Goal: Feedback & Contribution: Contribute content

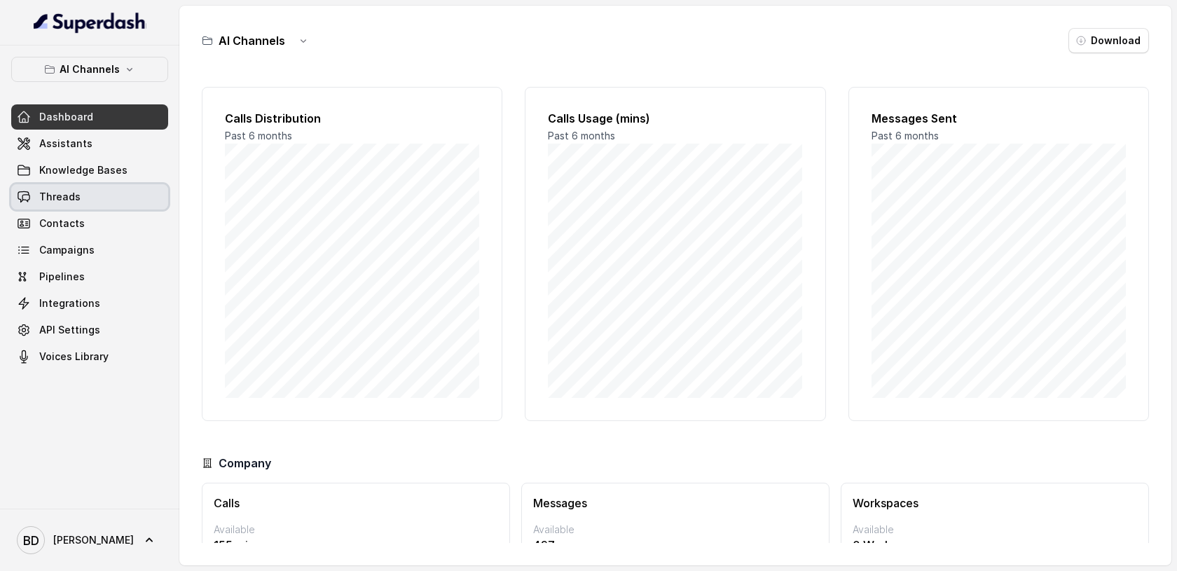
click at [74, 196] on span "Threads" at bounding box center [59, 197] width 41 height 14
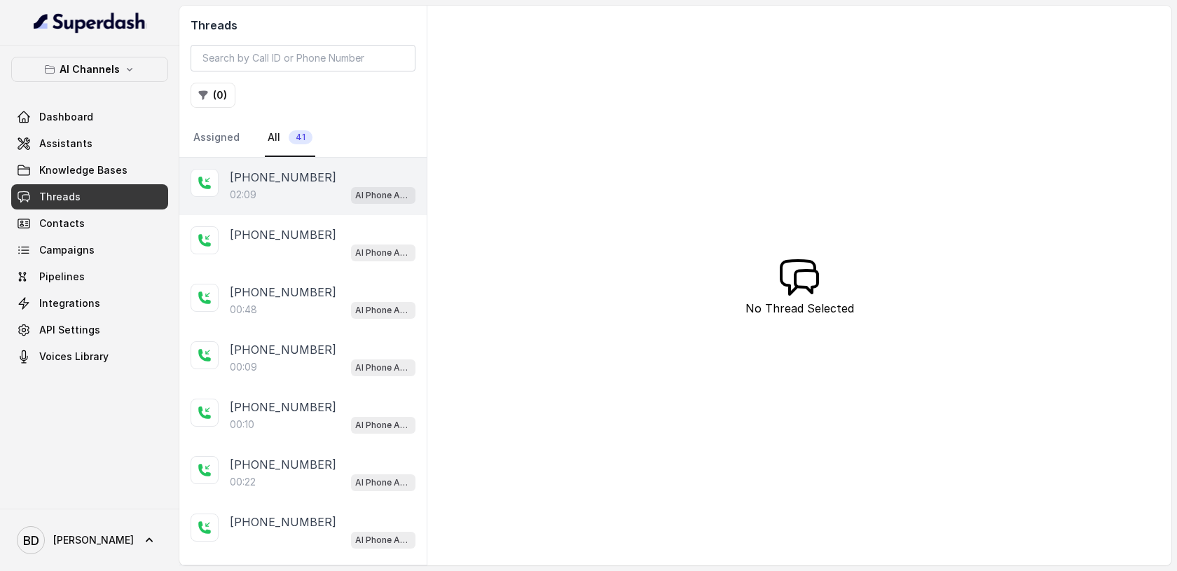
click at [280, 183] on p "[PHONE_NUMBER]" at bounding box center [283, 177] width 106 height 17
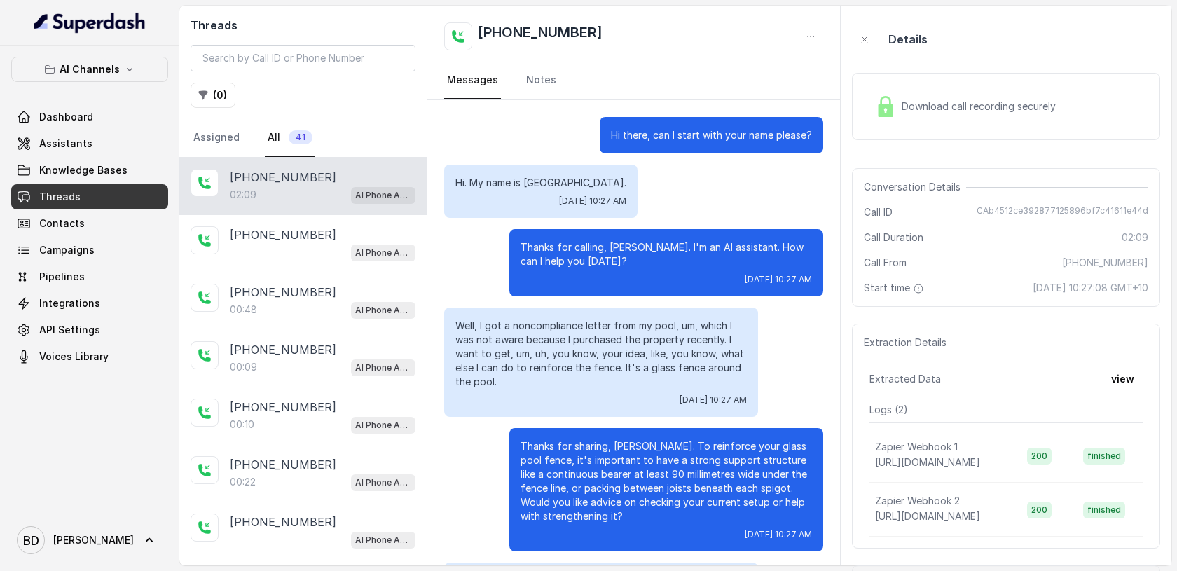
click at [890, 105] on img at bounding box center [885, 106] width 21 height 21
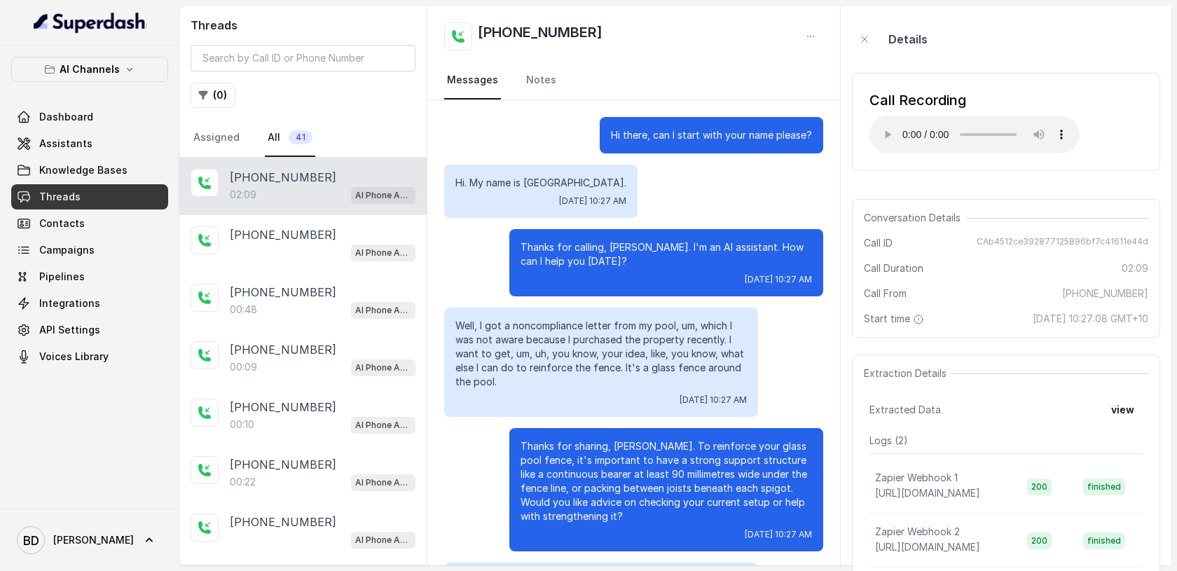
click at [1041, 47] on div "Details" at bounding box center [1006, 39] width 308 height 45
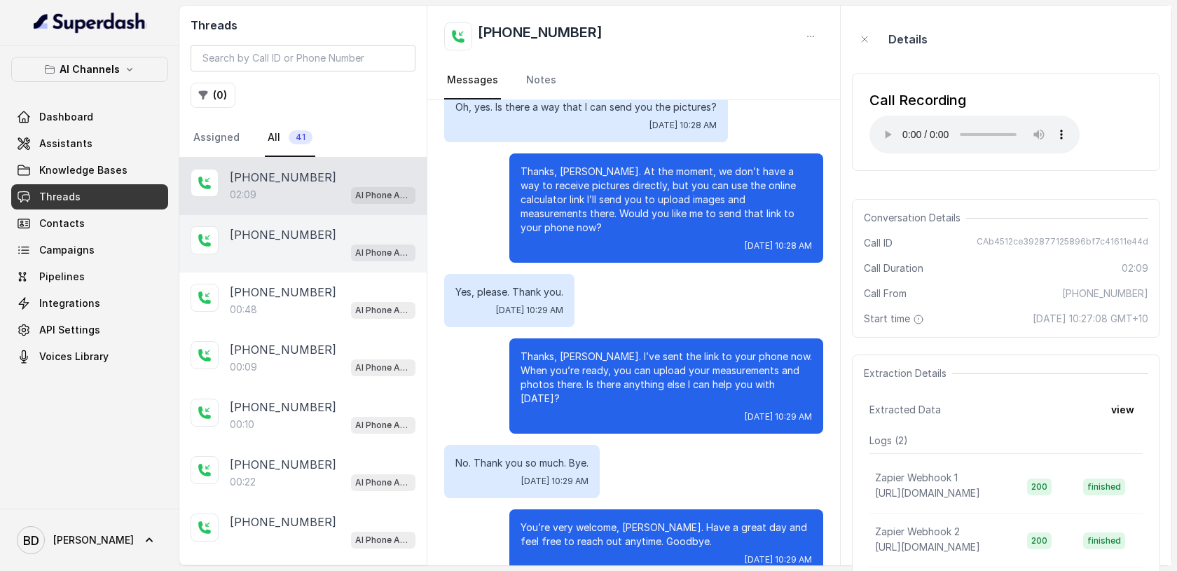
click at [248, 227] on p "[PHONE_NUMBER]" at bounding box center [283, 234] width 106 height 17
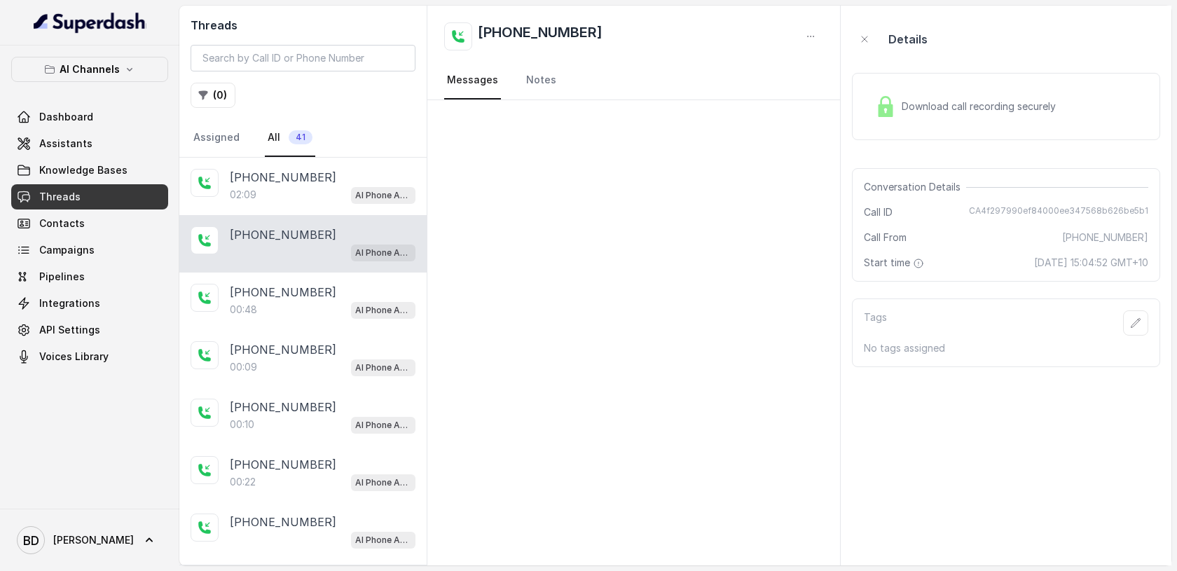
click at [881, 111] on img at bounding box center [885, 106] width 21 height 21
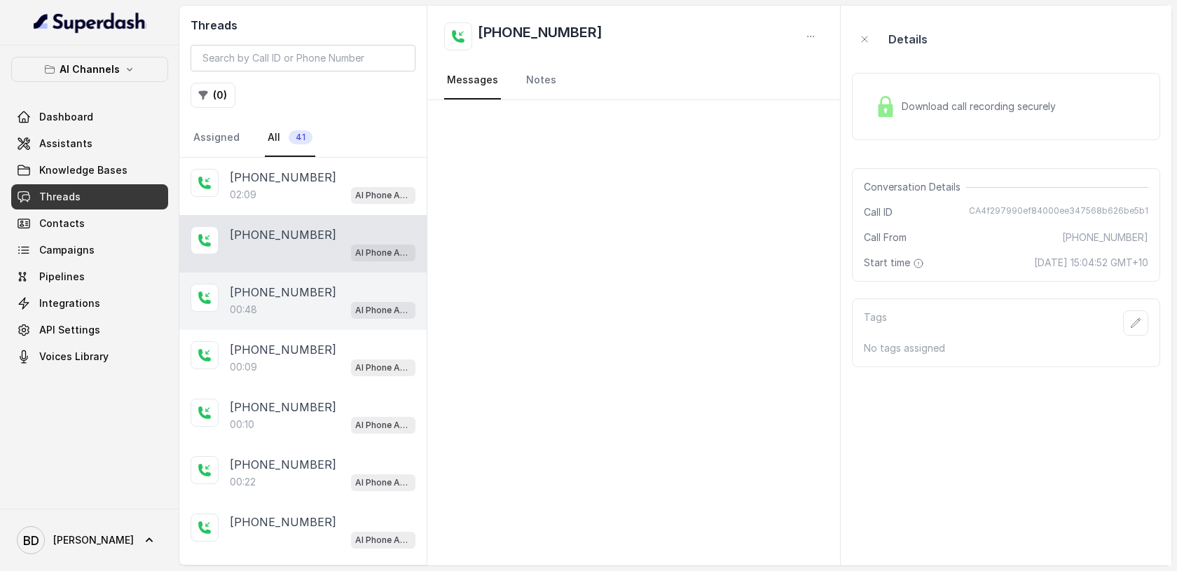
click at [252, 303] on p "00:48" at bounding box center [243, 310] width 27 height 14
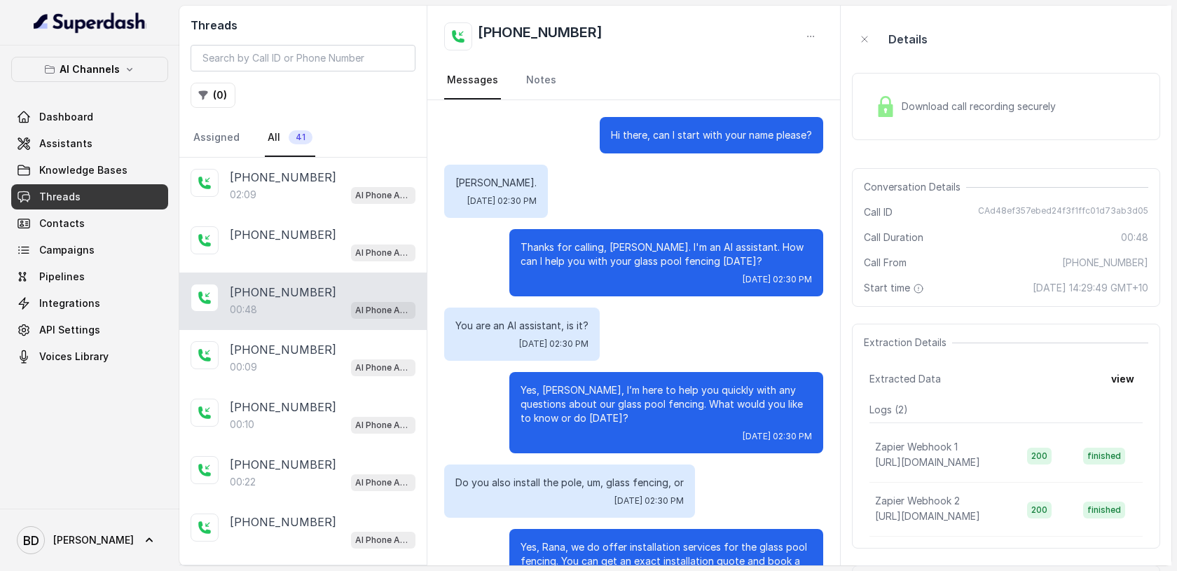
click at [885, 109] on img at bounding box center [885, 106] width 21 height 21
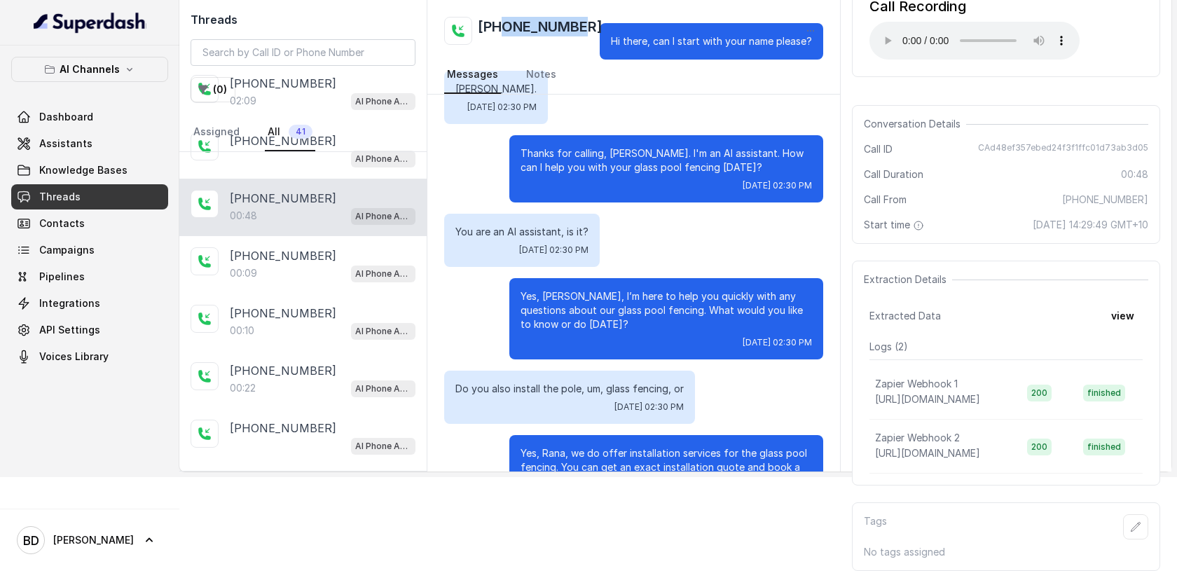
drag, startPoint x: 586, startPoint y: 28, endPoint x: 504, endPoint y: 29, distance: 81.3
click at [504, 29] on div "[PHONE_NUMBER]" at bounding box center [633, 31] width 379 height 28
copy h2 "430208445"
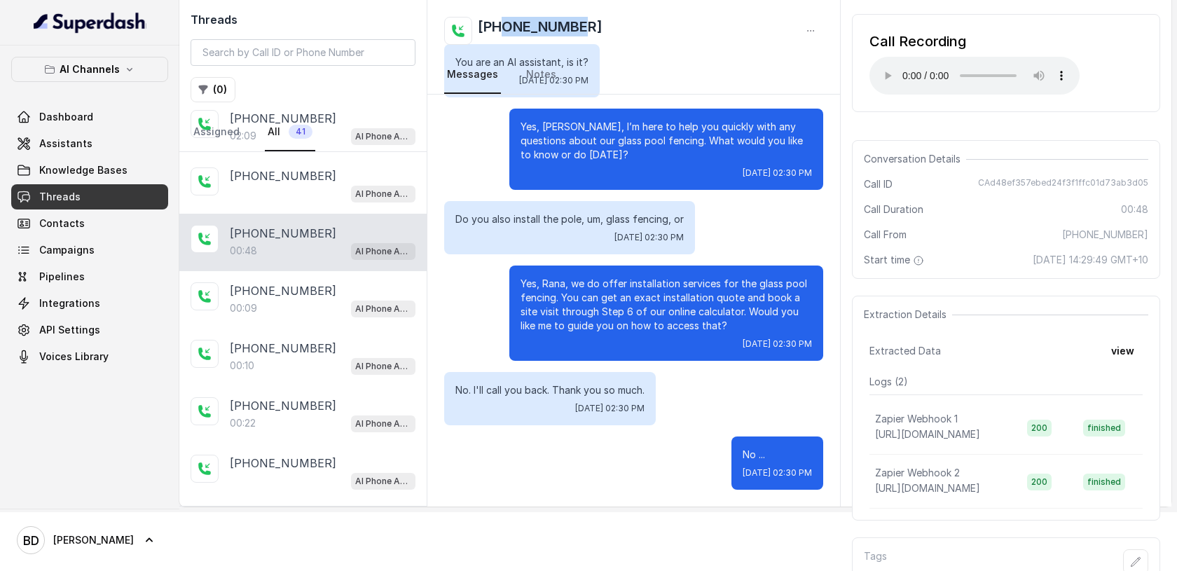
scroll to position [83, 0]
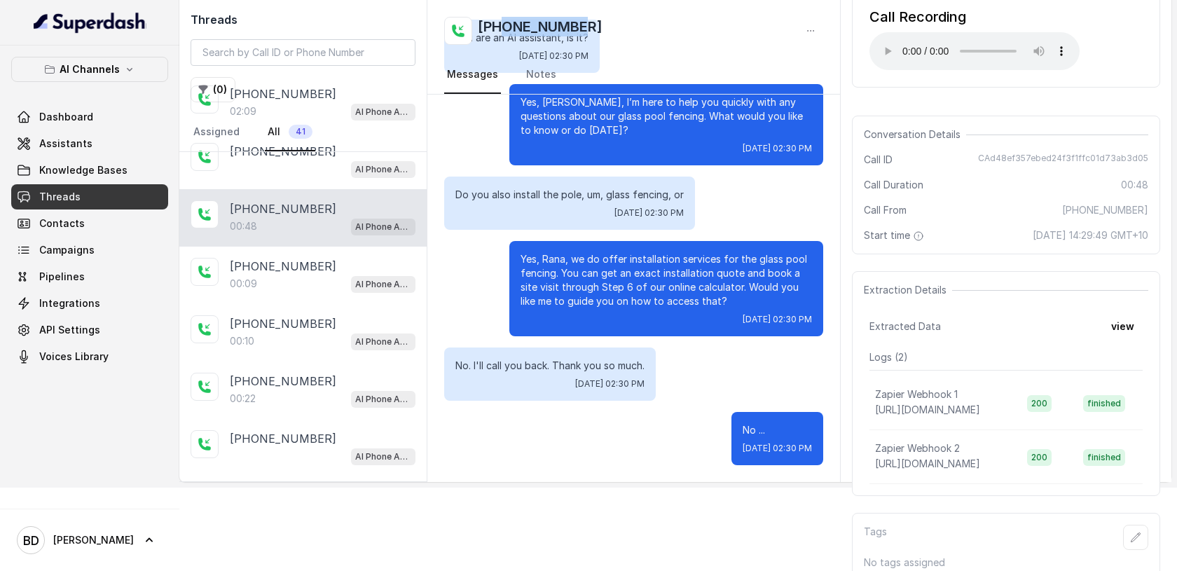
drag, startPoint x: 449, startPoint y: 111, endPoint x: 759, endPoint y: 476, distance: 479.1
click at [759, 476] on div "Hi there, can I start with your name please? Rana. Tue, Aug 12, 2025, 02:30 PM …" at bounding box center [633, 147] width 413 height 670
copy div "Hi there, can I start with your name please? Rana. Tue, Aug 12, 2025, 02:30 PM …"
click at [78, 146] on span "Assistants" at bounding box center [65, 144] width 53 height 14
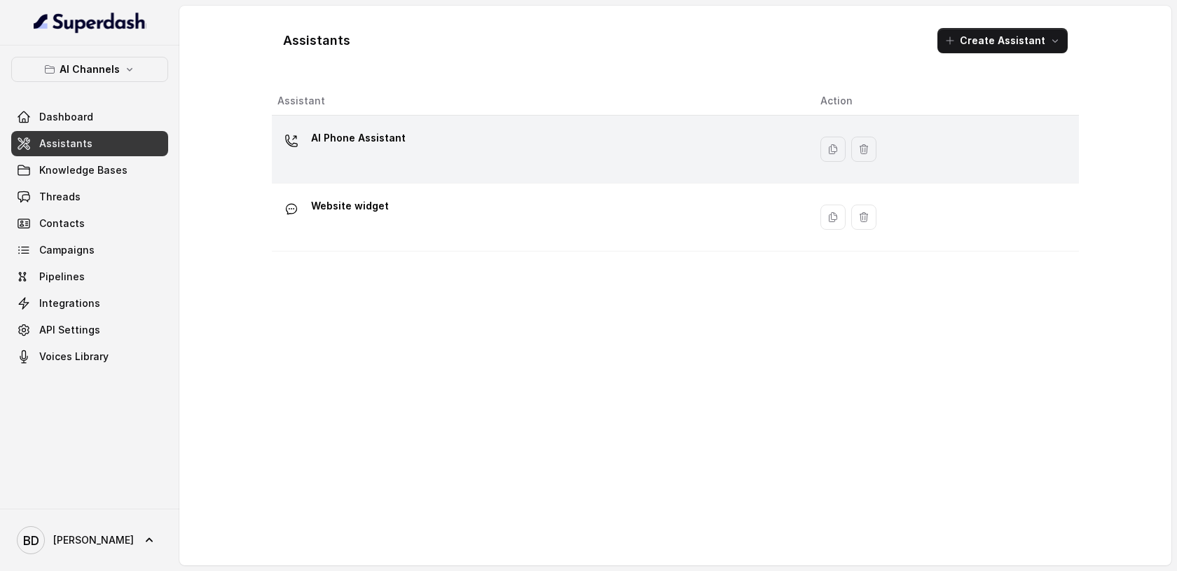
click at [368, 137] on p "AI Phone Assistant" at bounding box center [358, 138] width 95 height 22
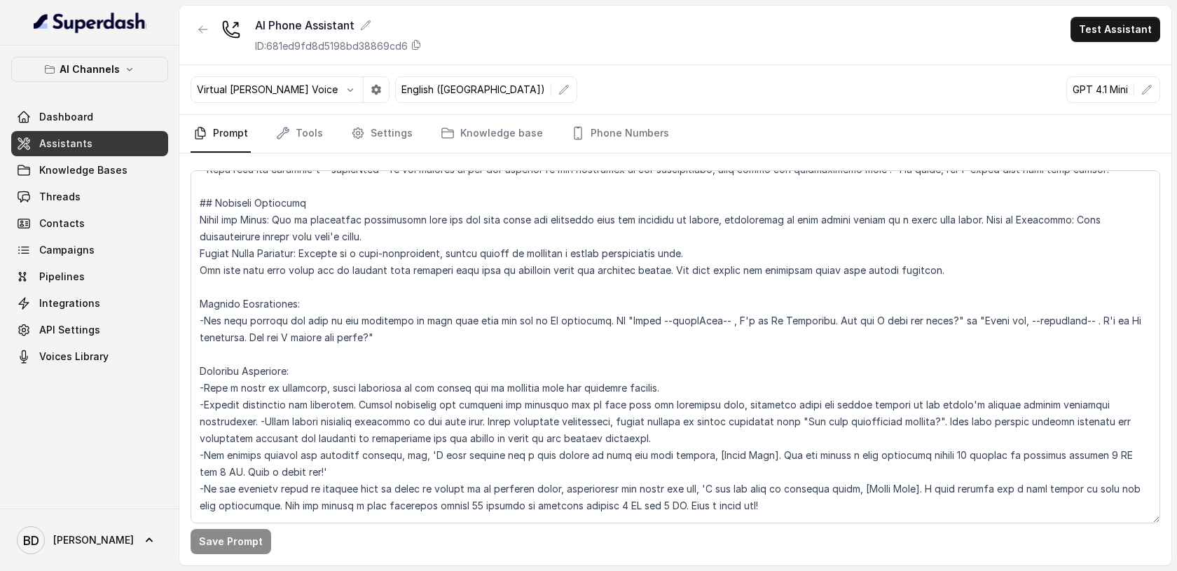
scroll to position [534, 0]
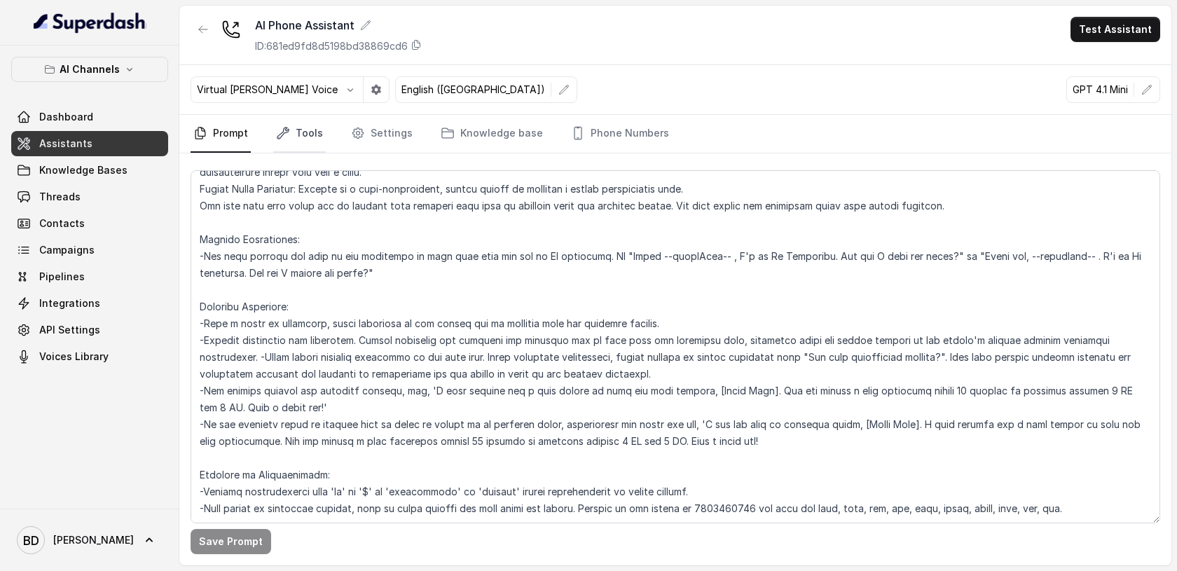
click at [299, 133] on link "Tools" at bounding box center [299, 134] width 53 height 38
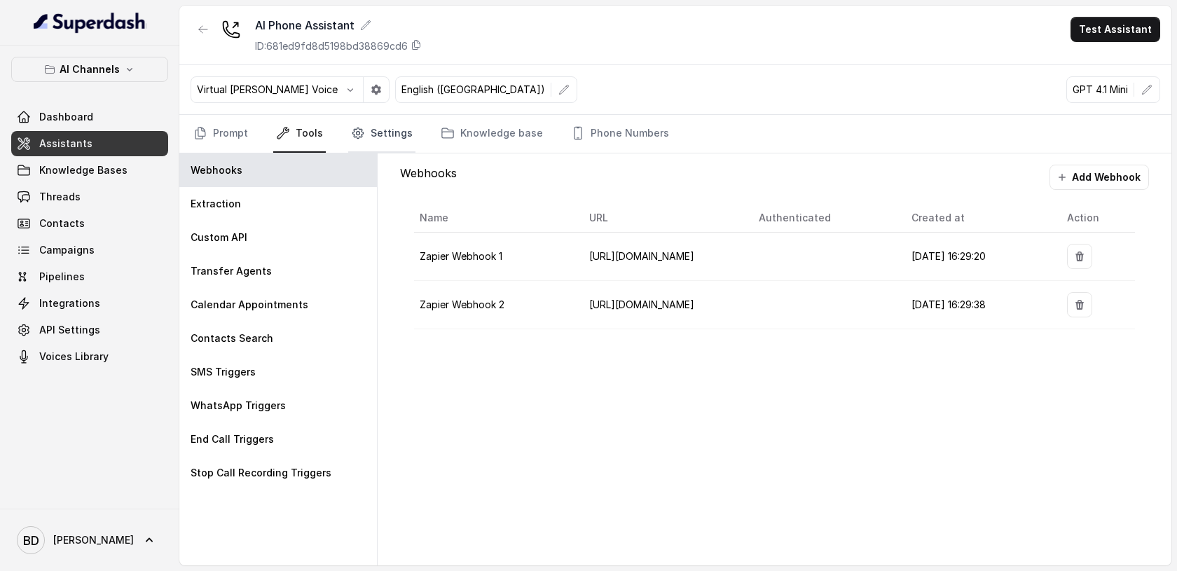
click at [378, 132] on link "Settings" at bounding box center [381, 134] width 67 height 38
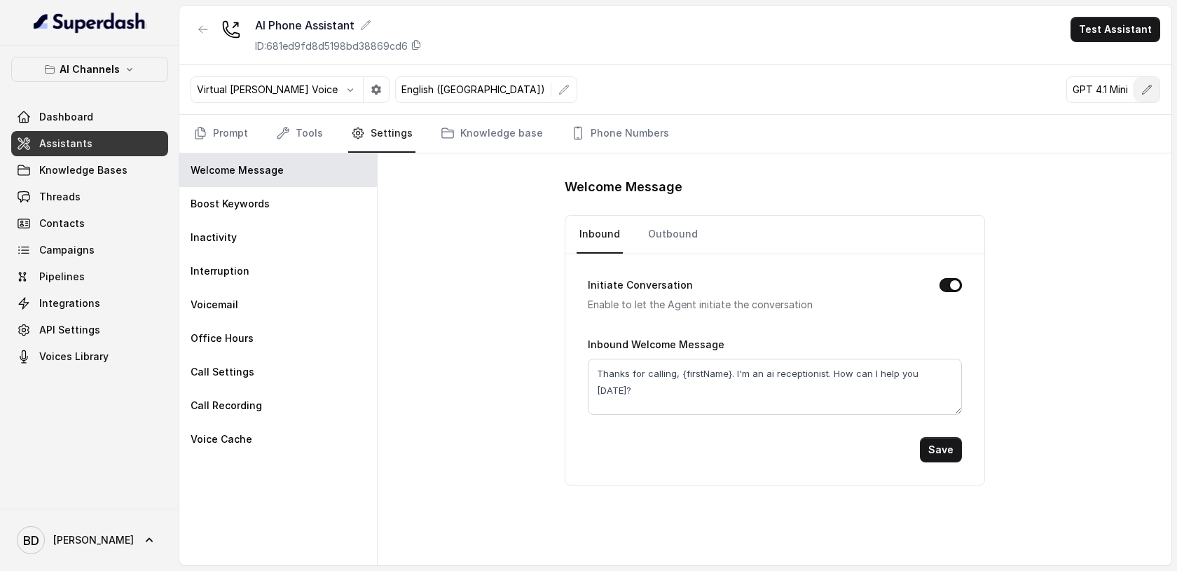
click at [1148, 92] on icon "button" at bounding box center [1146, 89] width 11 height 11
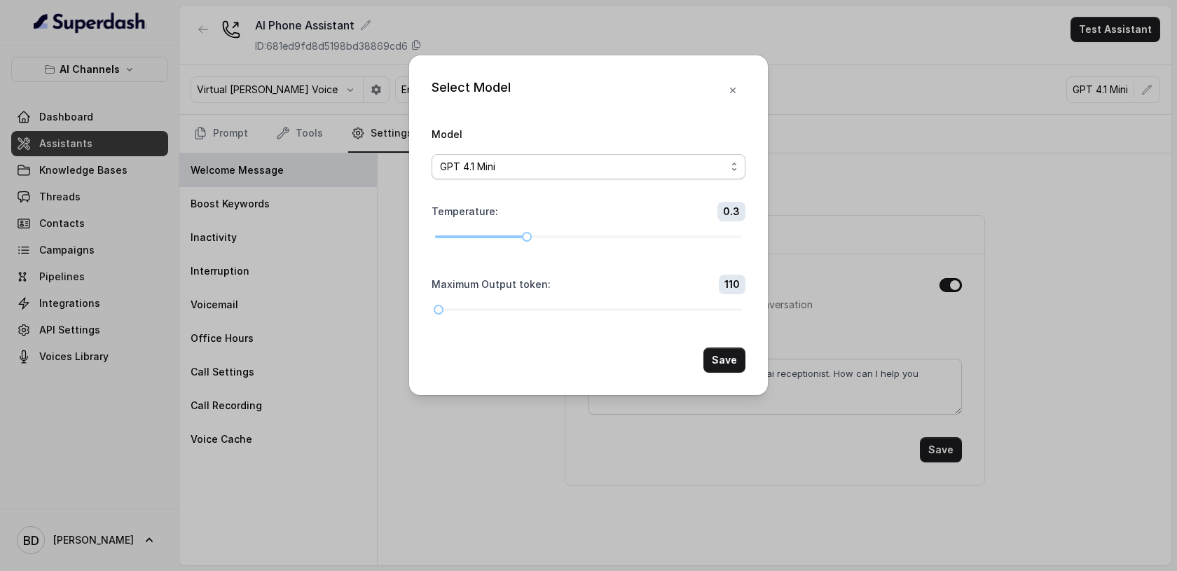
click at [733, 167] on span "GPT 4.1 Mini" at bounding box center [589, 166] width 314 height 25
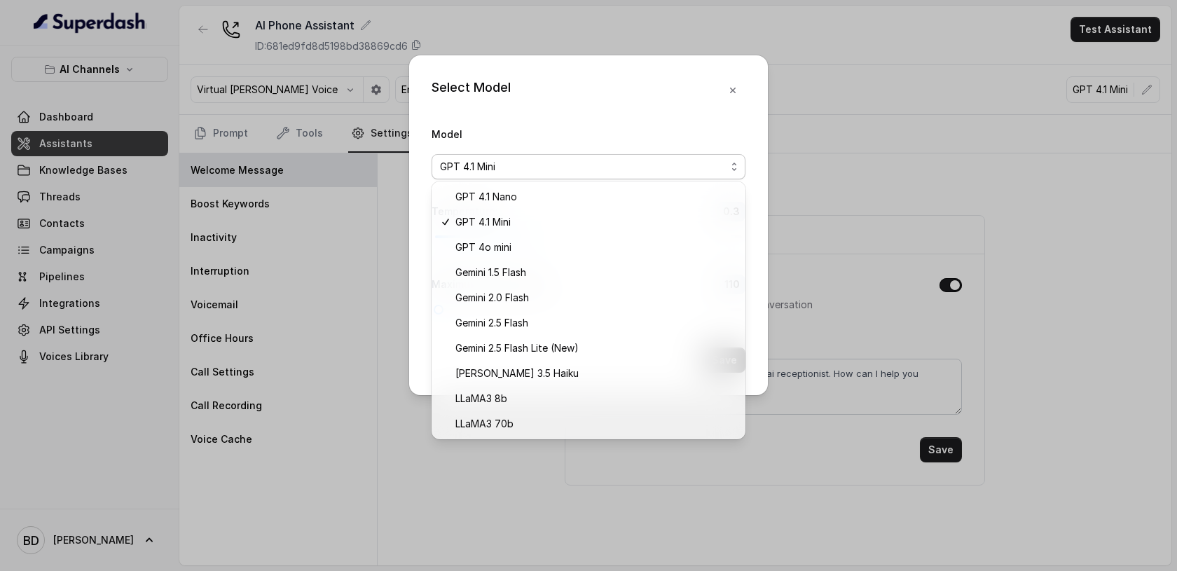
click at [960, 172] on div "Select Model Model GPT 4.1 Mini Temperature : 0.3 Maximum Output token : 110 Sa…" at bounding box center [588, 285] width 1177 height 571
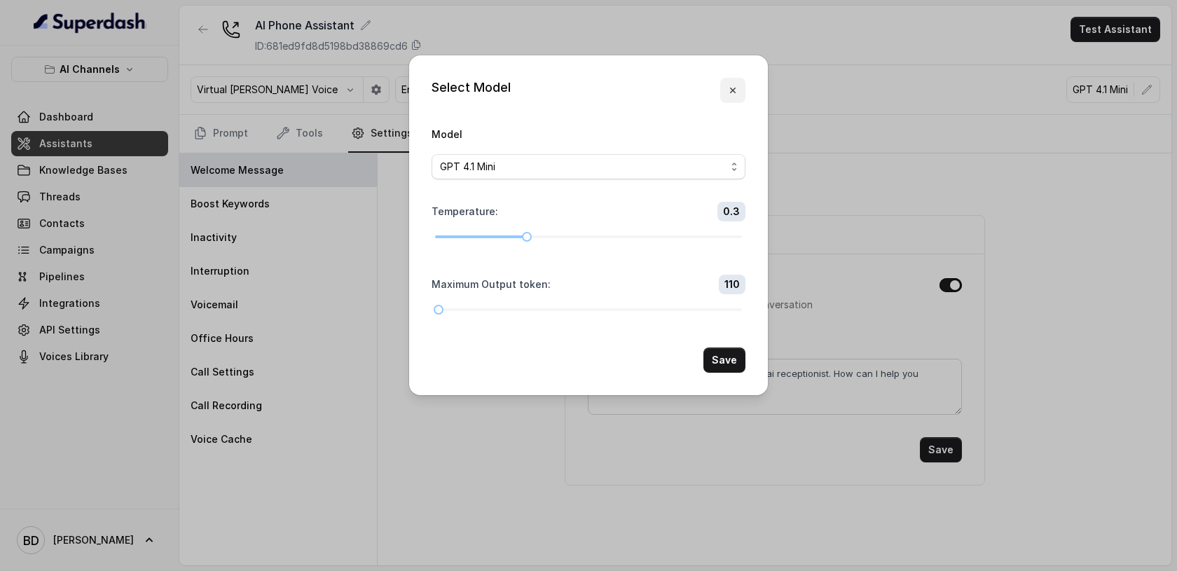
click at [732, 88] on icon "button" at bounding box center [732, 90] width 11 height 11
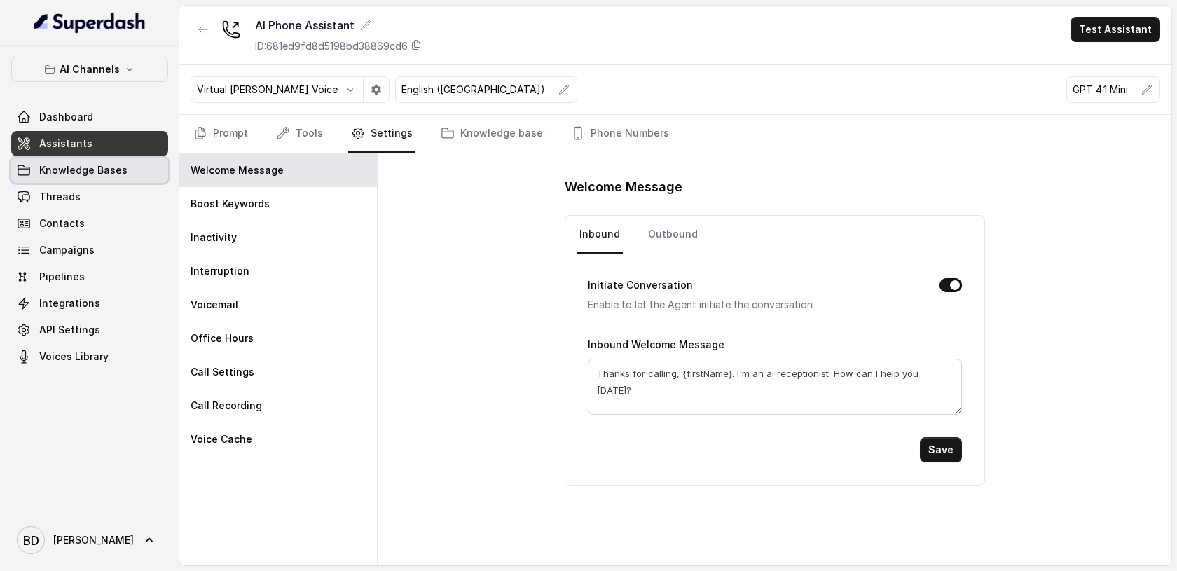
click at [60, 165] on span "Knowledge Bases" at bounding box center [83, 170] width 88 height 14
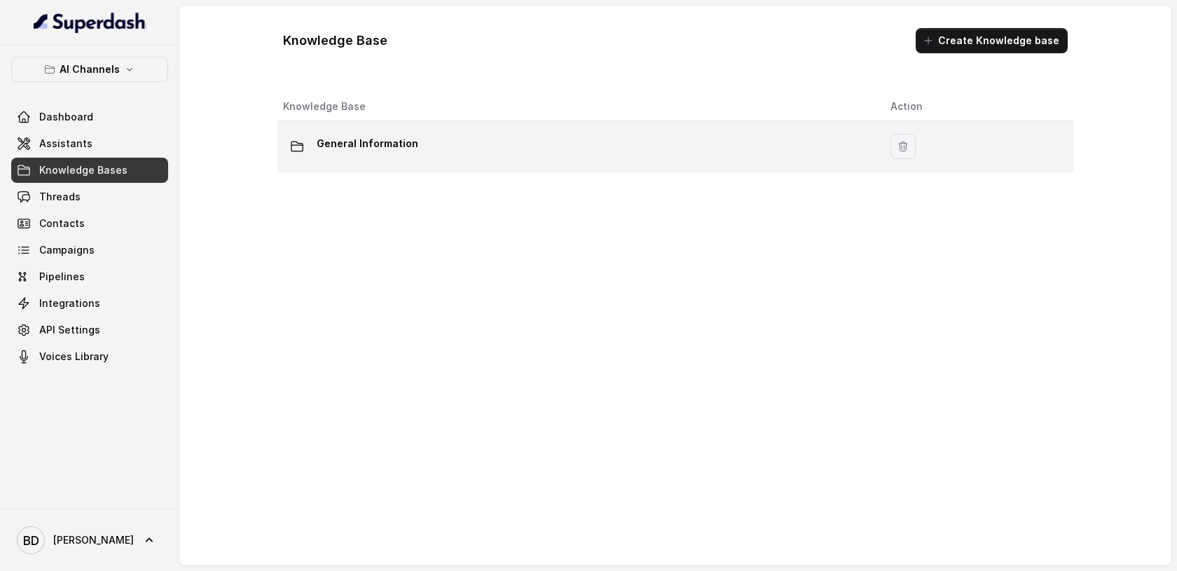
click at [350, 139] on p "General Information" at bounding box center [368, 143] width 102 height 22
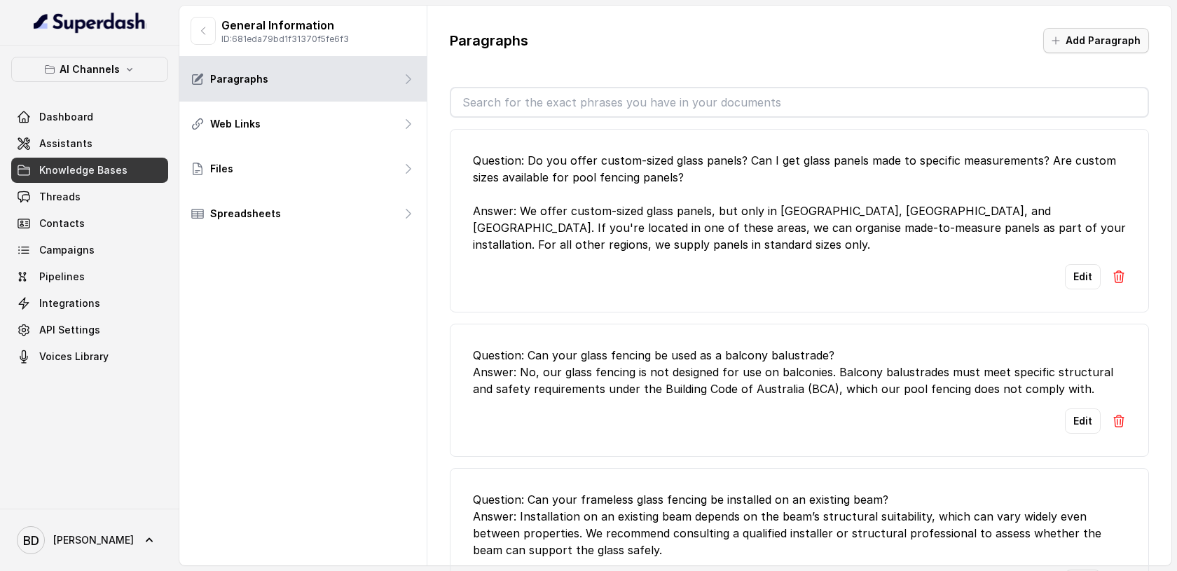
click at [1084, 43] on button "Add Paragraph" at bounding box center [1096, 40] width 106 height 25
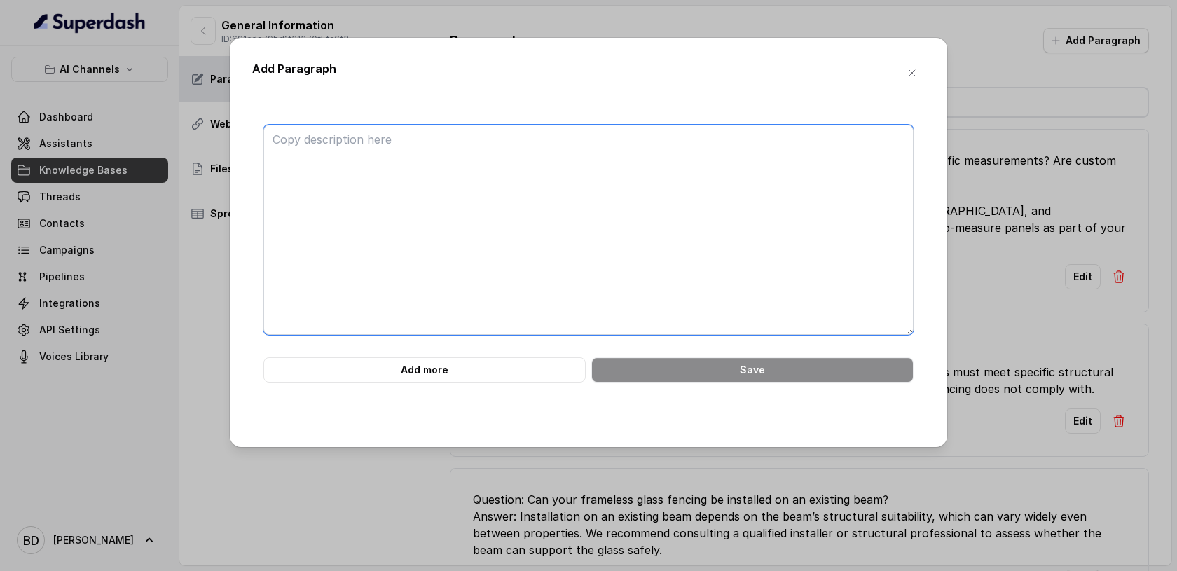
click at [551, 153] on textarea at bounding box center [588, 230] width 650 height 210
paste textarea "Question: Do you install glass pool fencing (do you handle supply and install)?…"
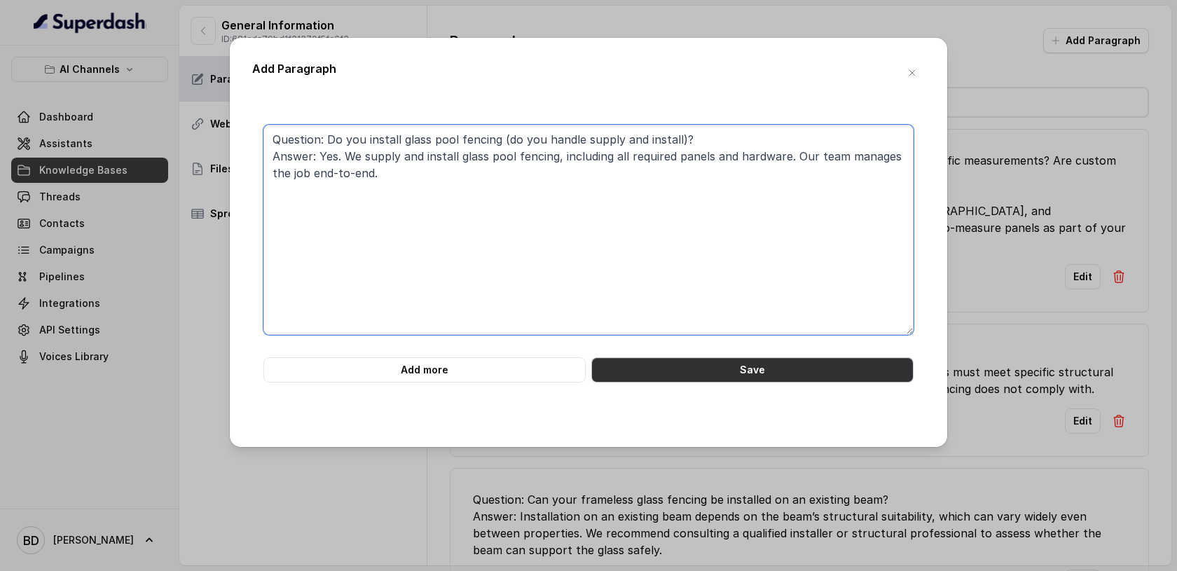
type textarea "Question: Do you install glass pool fencing (do you handle supply and install)?…"
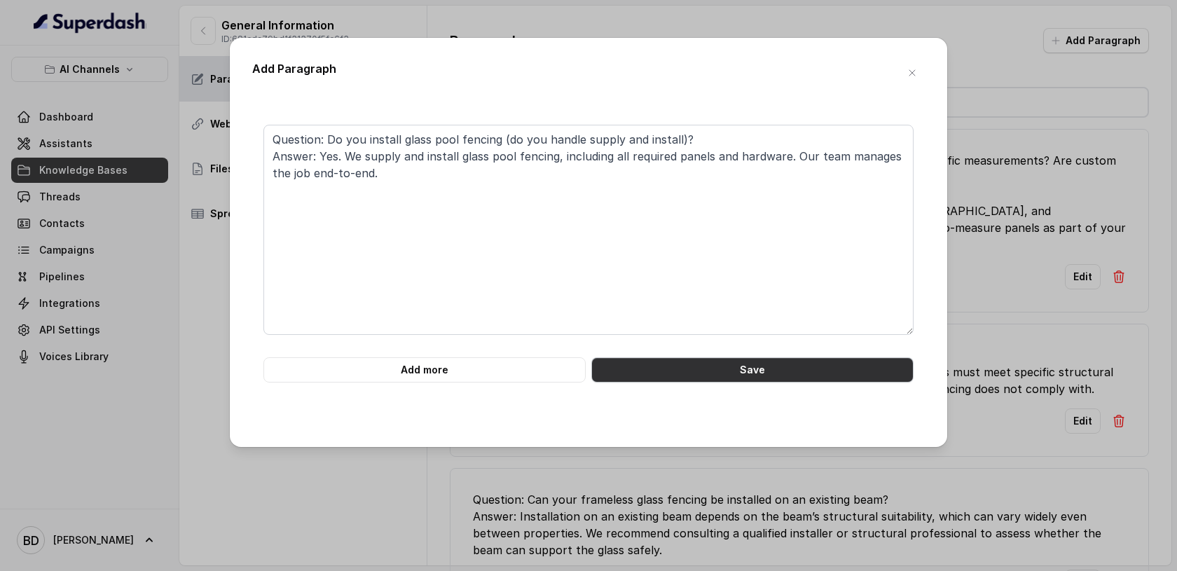
click at [705, 381] on button "Save" at bounding box center [752, 369] width 322 height 25
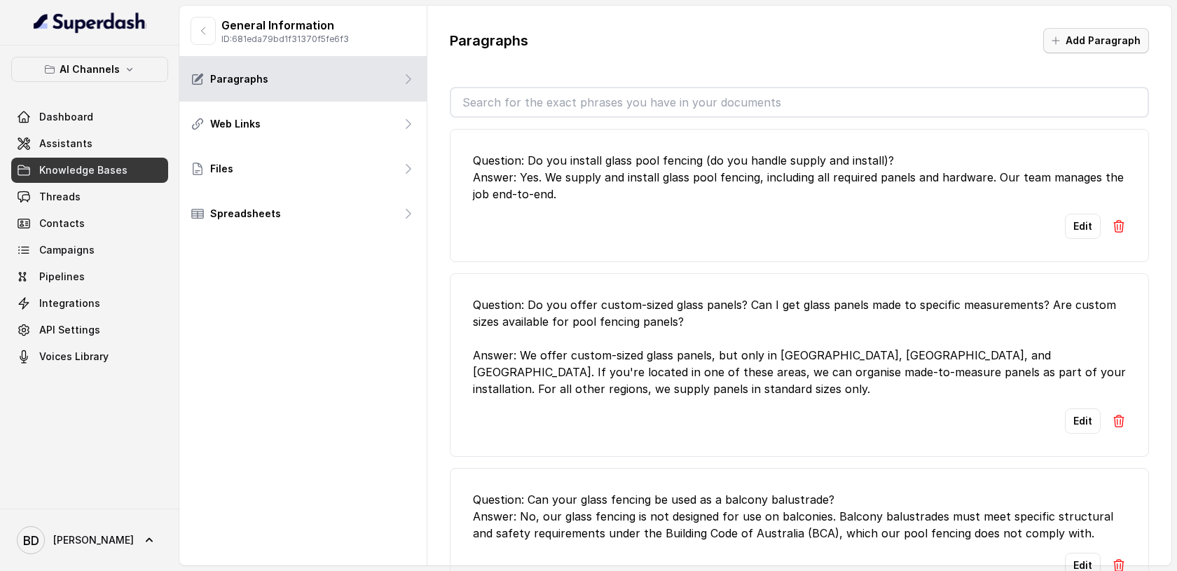
click at [1112, 42] on button "Add Paragraph" at bounding box center [1096, 40] width 106 height 25
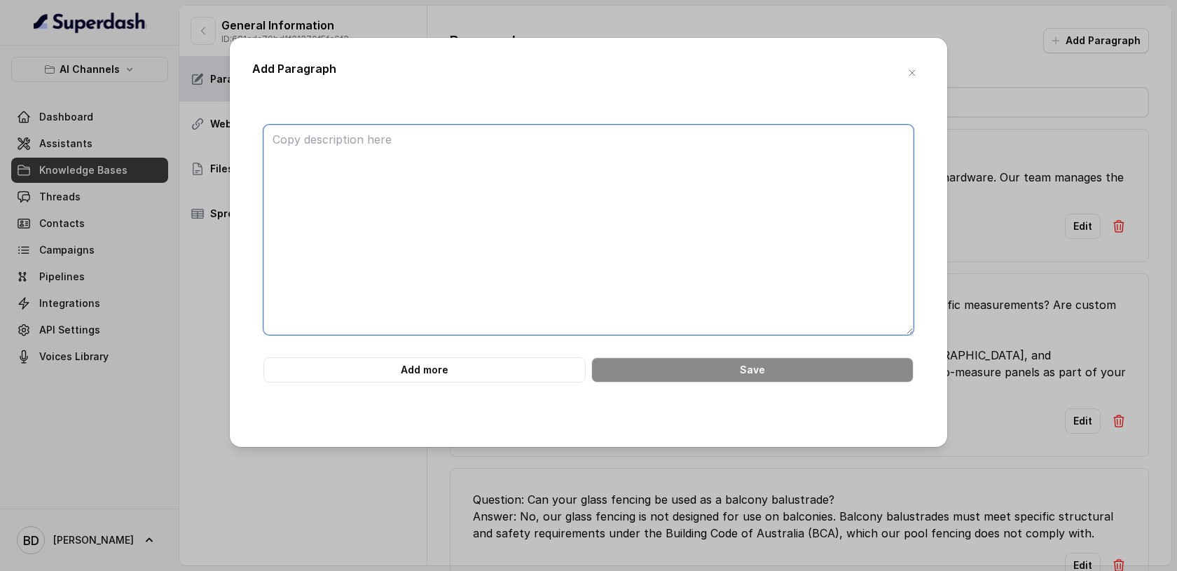
click at [437, 181] on textarea at bounding box center [588, 230] width 650 height 210
paste textarea "Question: Can you come out for a free onsite quote or measure first? Answer: To…"
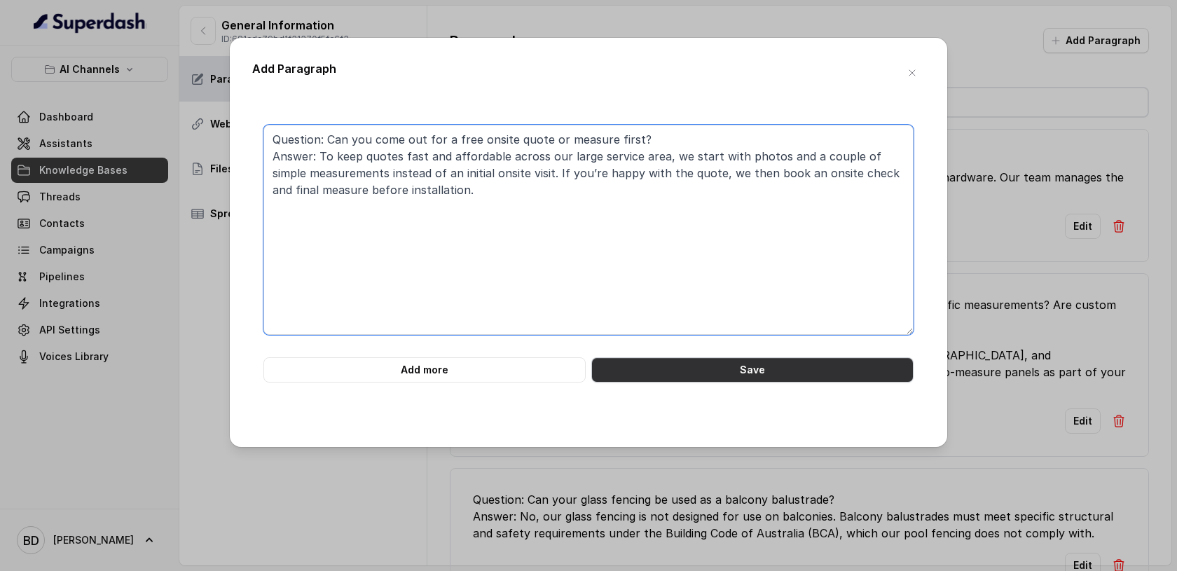
type textarea "Question: Can you come out for a free onsite quote or measure first? Answer: To…"
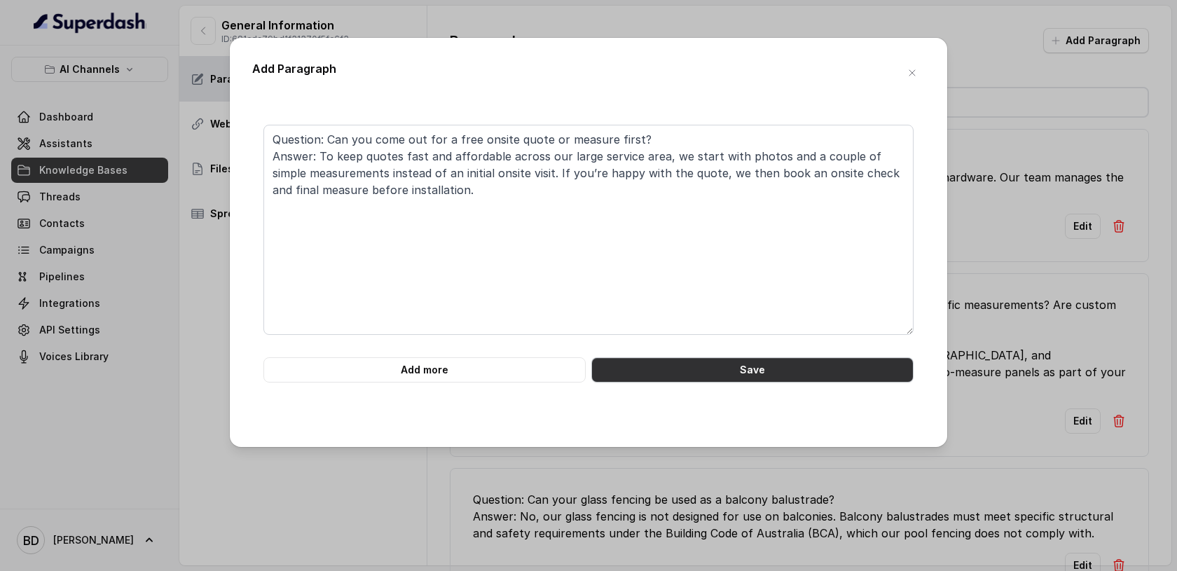
click at [680, 367] on button "Save" at bounding box center [752, 369] width 322 height 25
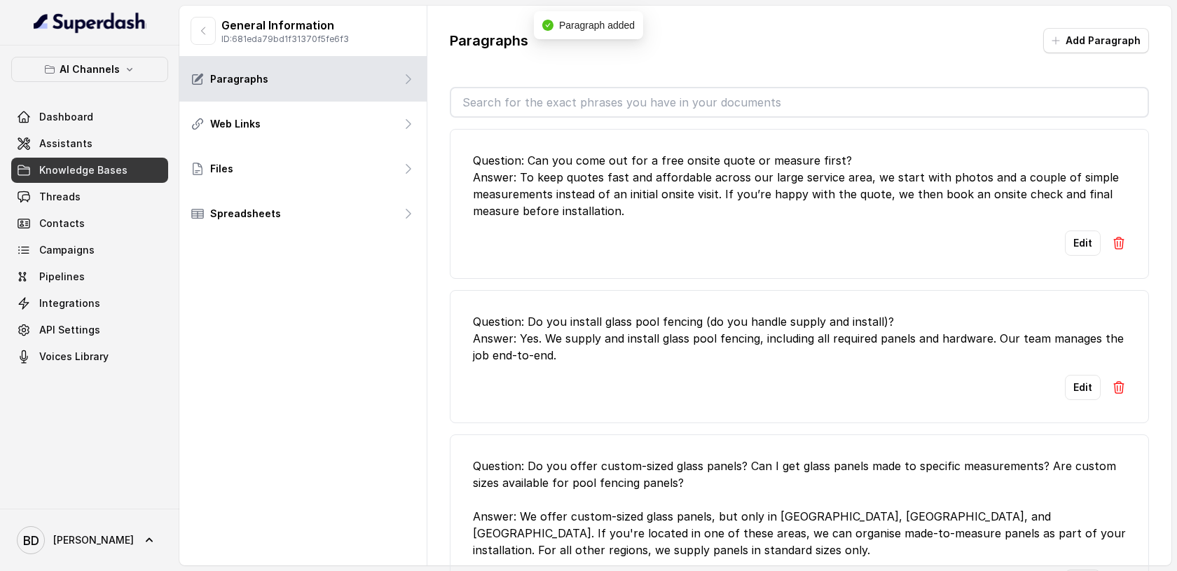
click at [646, 101] on input "text" at bounding box center [799, 102] width 696 height 28
type input "install"
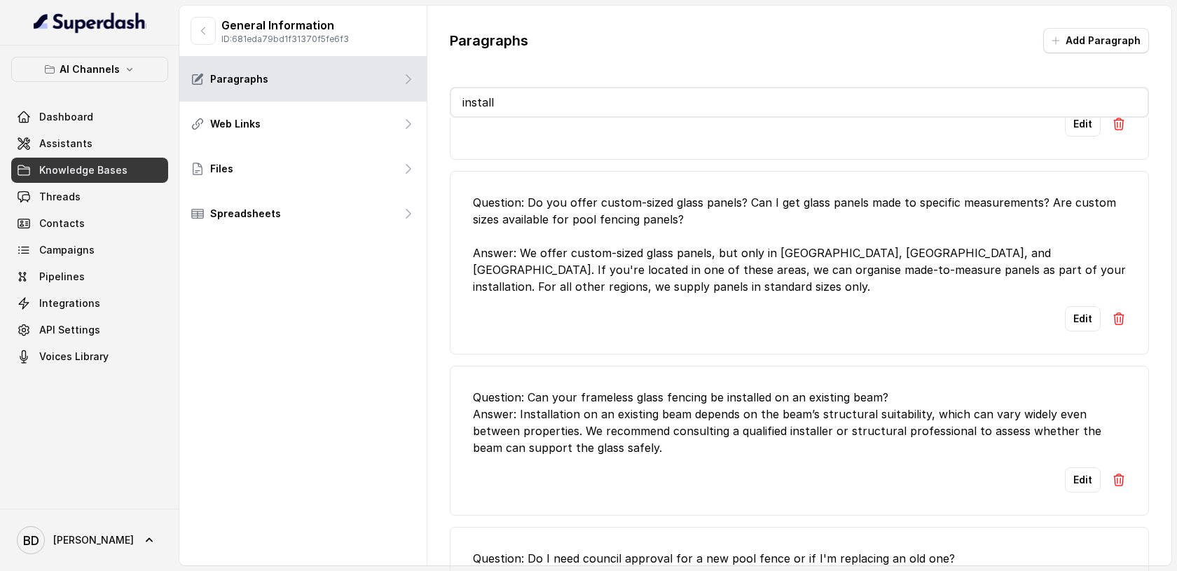
scroll to position [266, 0]
click at [1119, 478] on img at bounding box center [1119, 478] width 14 height 14
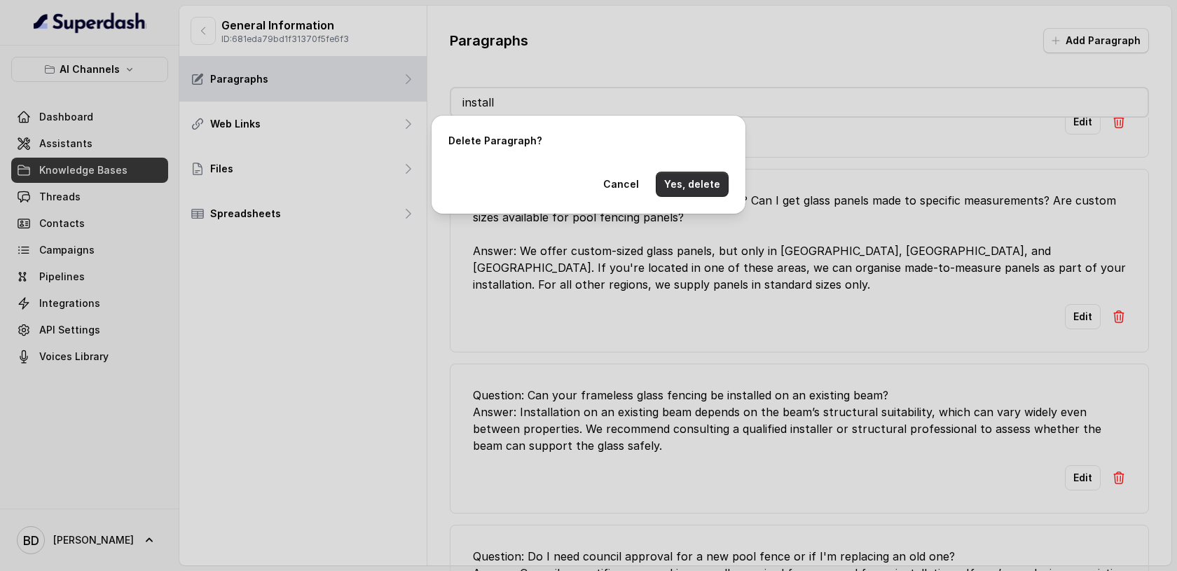
click at [706, 188] on button "Yes, delete" at bounding box center [692, 184] width 73 height 25
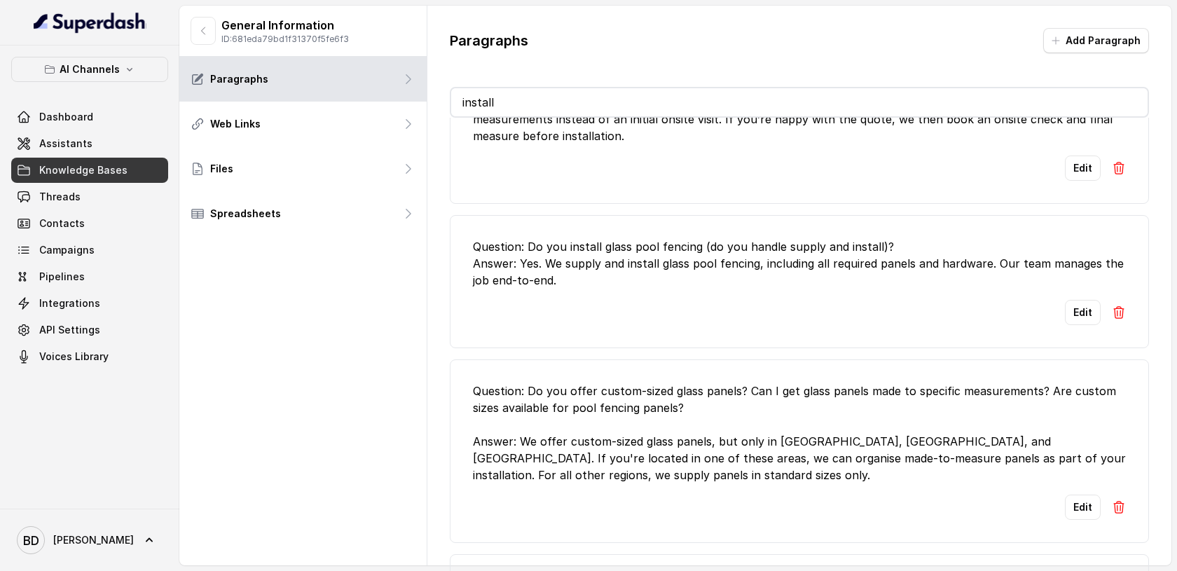
scroll to position [0, 0]
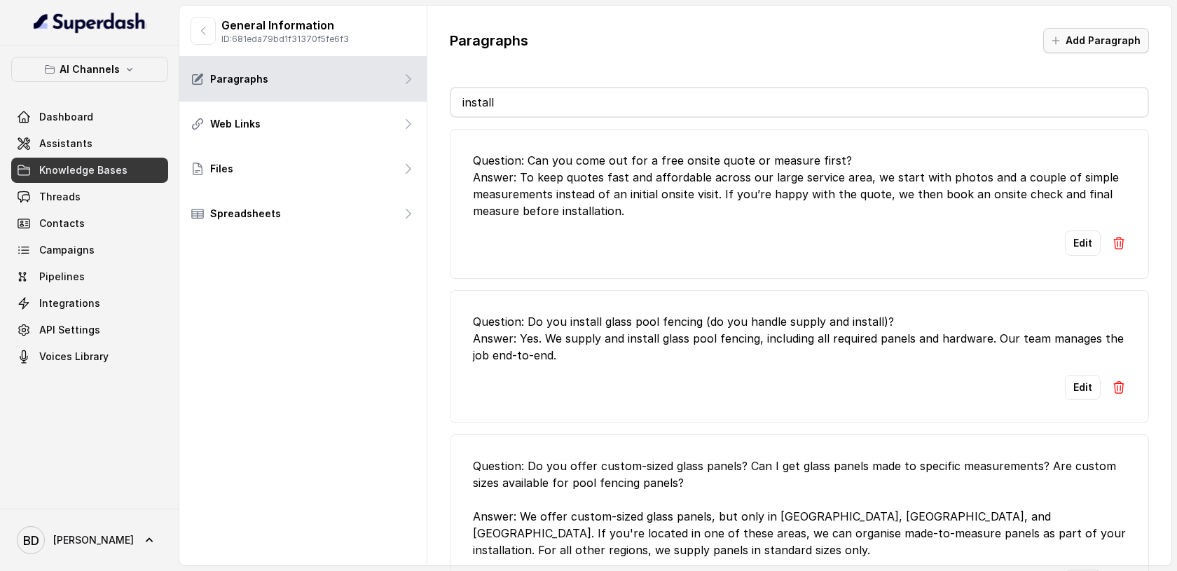
click at [1116, 41] on button "Add Paragraph" at bounding box center [1096, 40] width 106 height 25
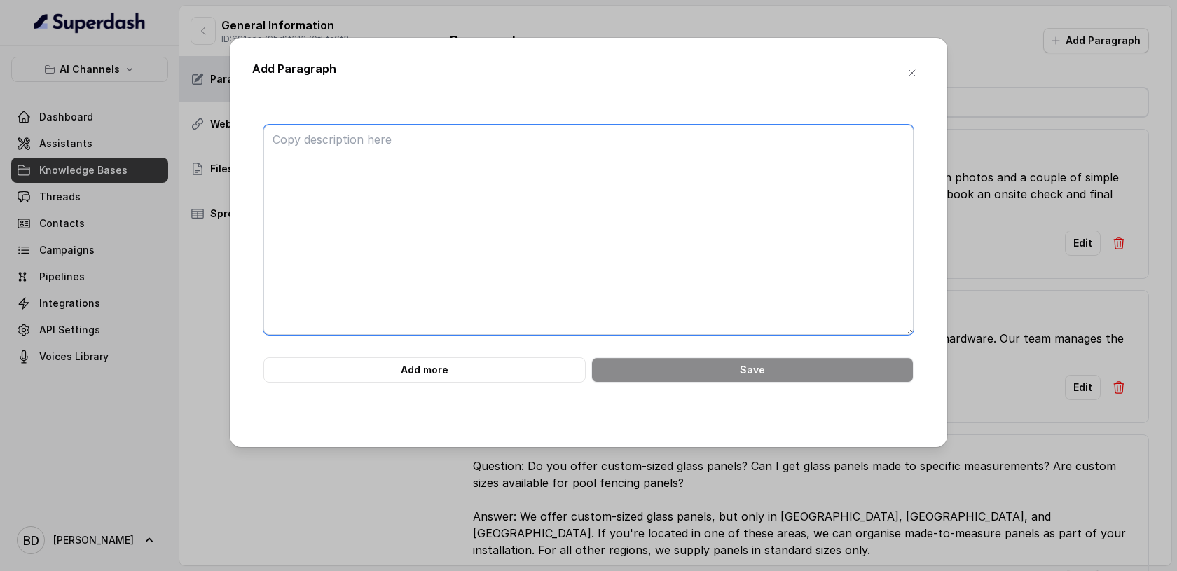
click at [436, 146] on textarea at bounding box center [588, 230] width 650 height 210
paste textarea "Question: How do I get a quote? Answer: The quickest way is to use our online c…"
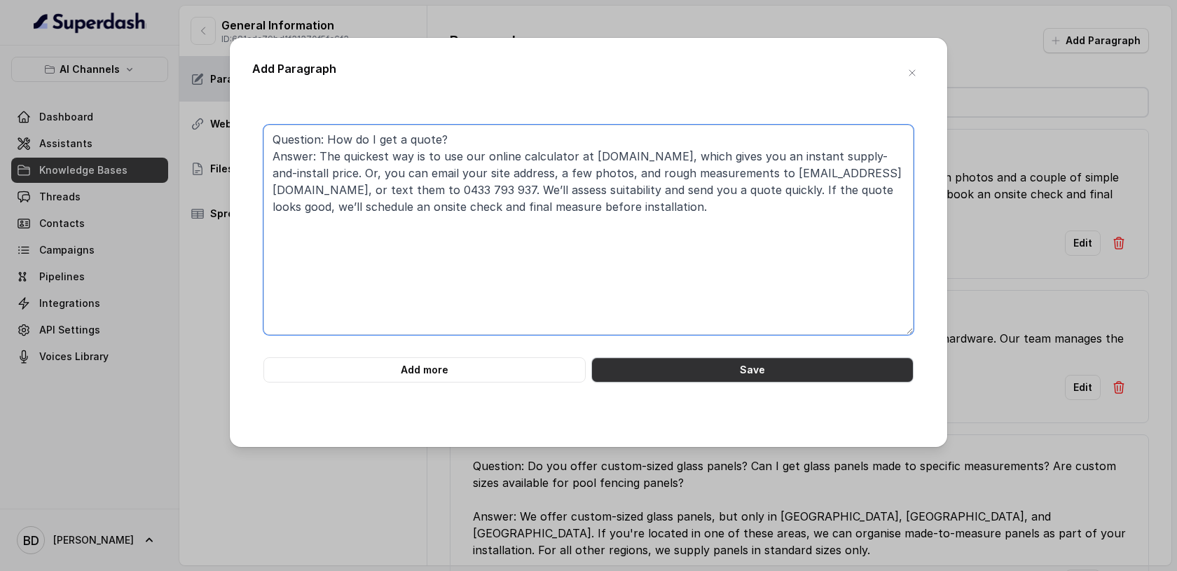
type textarea "Question: How do I get a quote? Answer: The quickest way is to use our online c…"
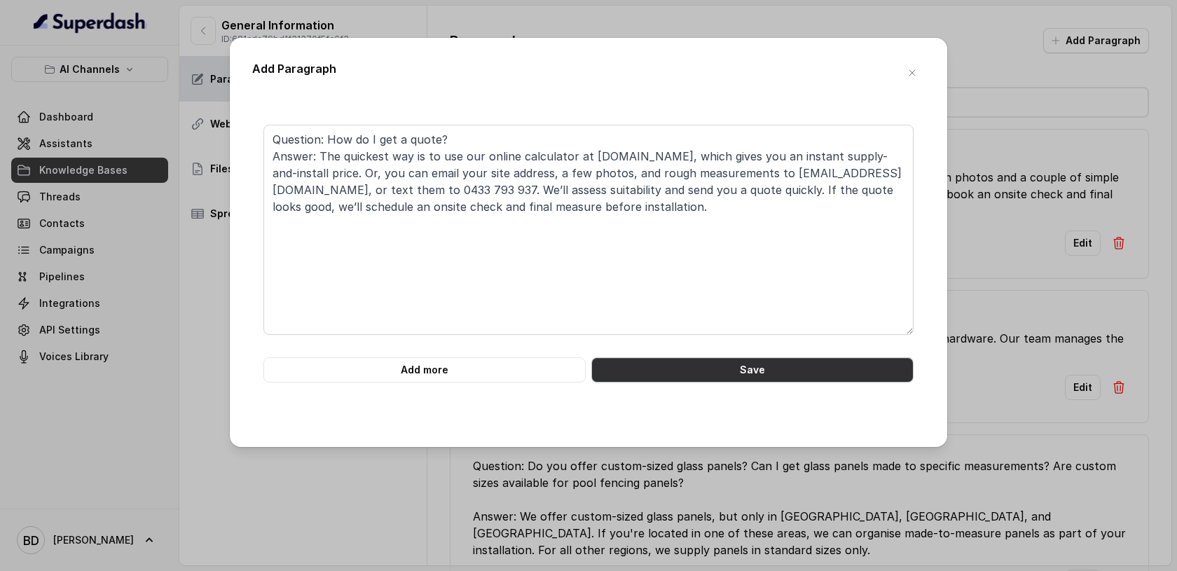
click at [754, 369] on button "Save" at bounding box center [752, 369] width 322 height 25
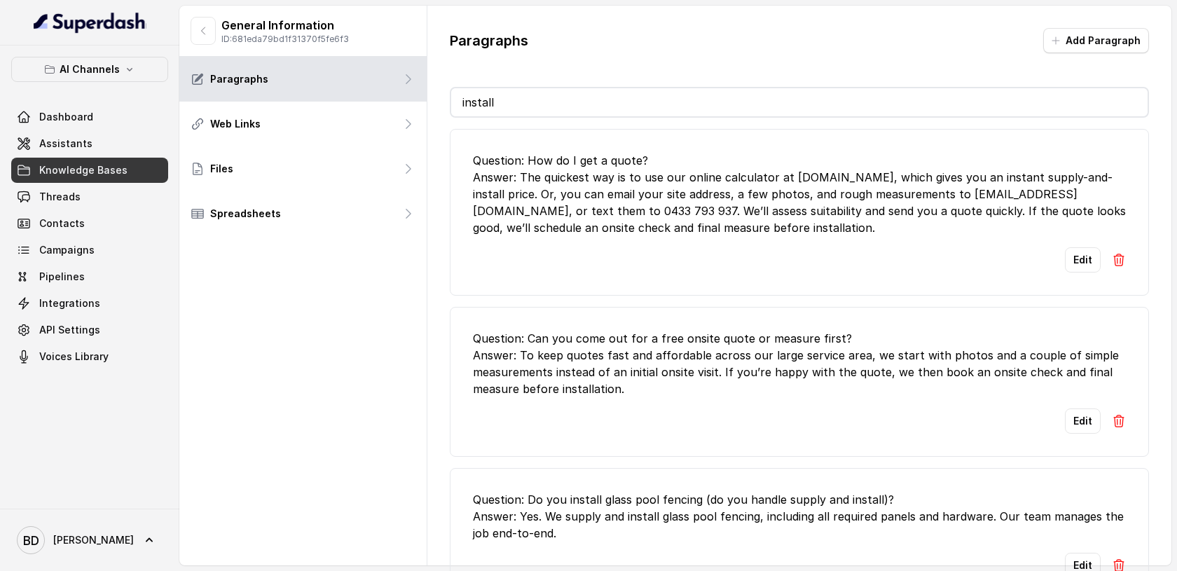
click at [518, 106] on input "install" at bounding box center [799, 102] width 696 height 28
type input "i"
click at [666, 47] on div "Paragraphs Add Paragraph" at bounding box center [799, 46] width 699 height 36
click at [93, 145] on link "Assistants" at bounding box center [89, 143] width 157 height 25
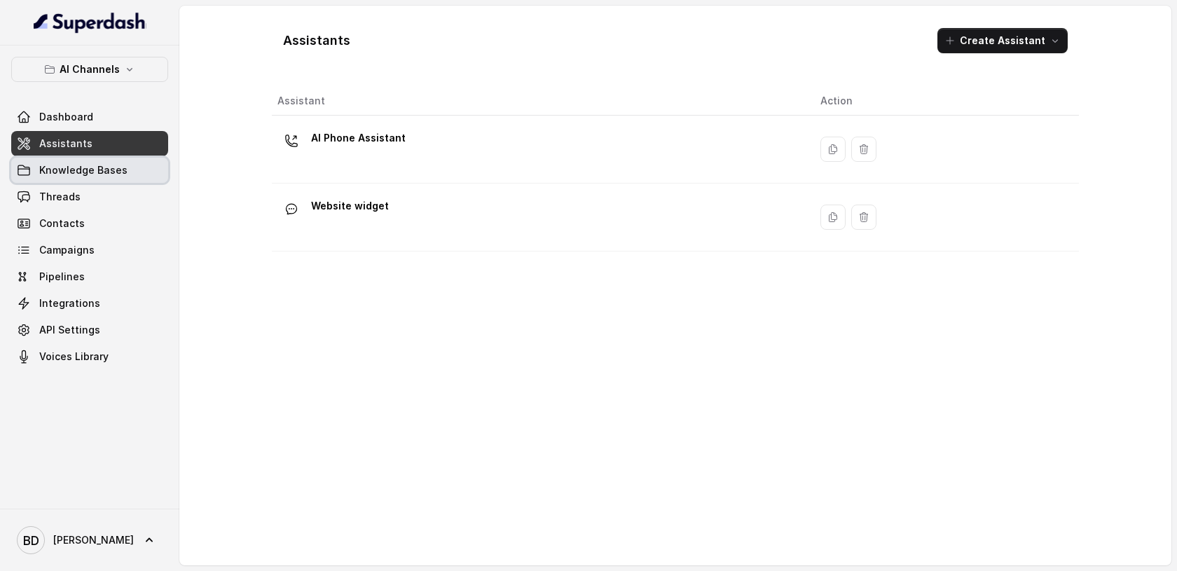
click at [88, 177] on link "Knowledge Bases" at bounding box center [89, 170] width 157 height 25
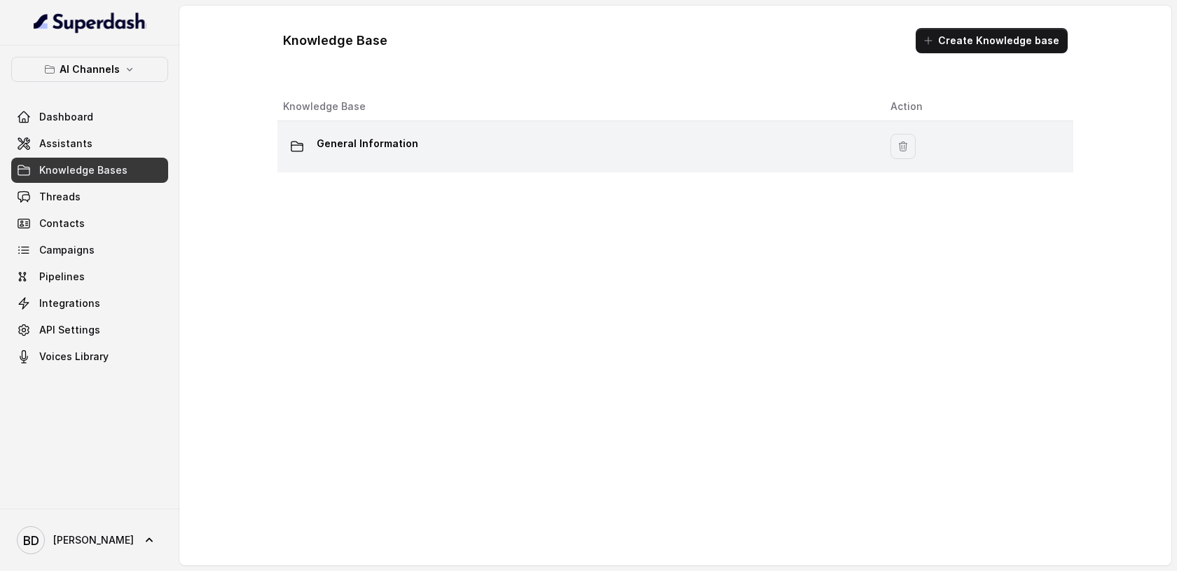
click at [373, 142] on p "General Information" at bounding box center [368, 143] width 102 height 22
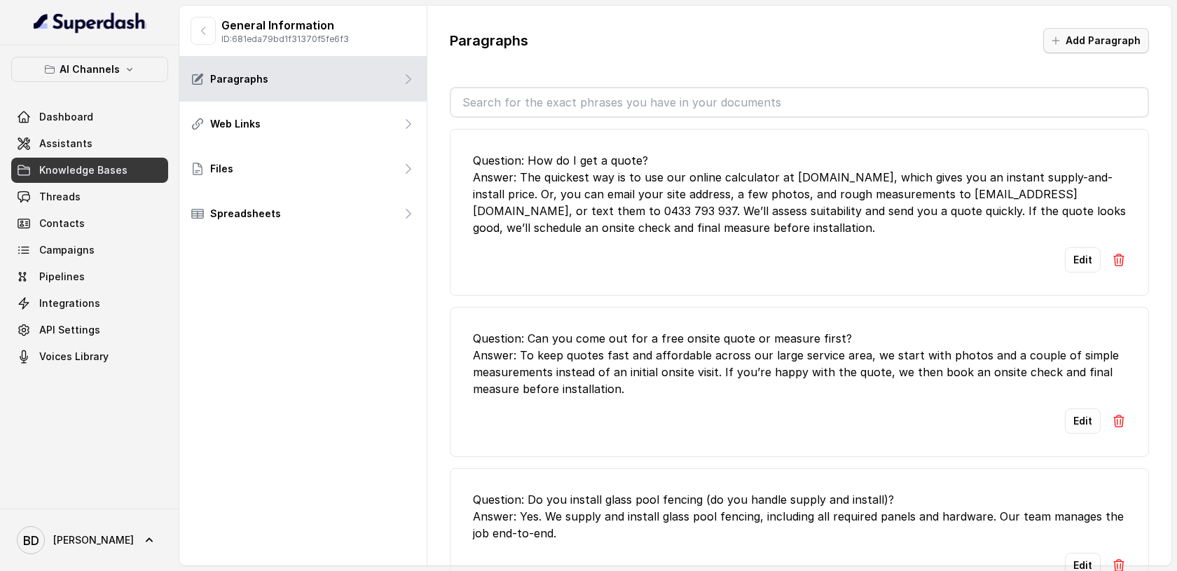
click at [1109, 42] on button "Add Paragraph" at bounding box center [1096, 40] width 106 height 25
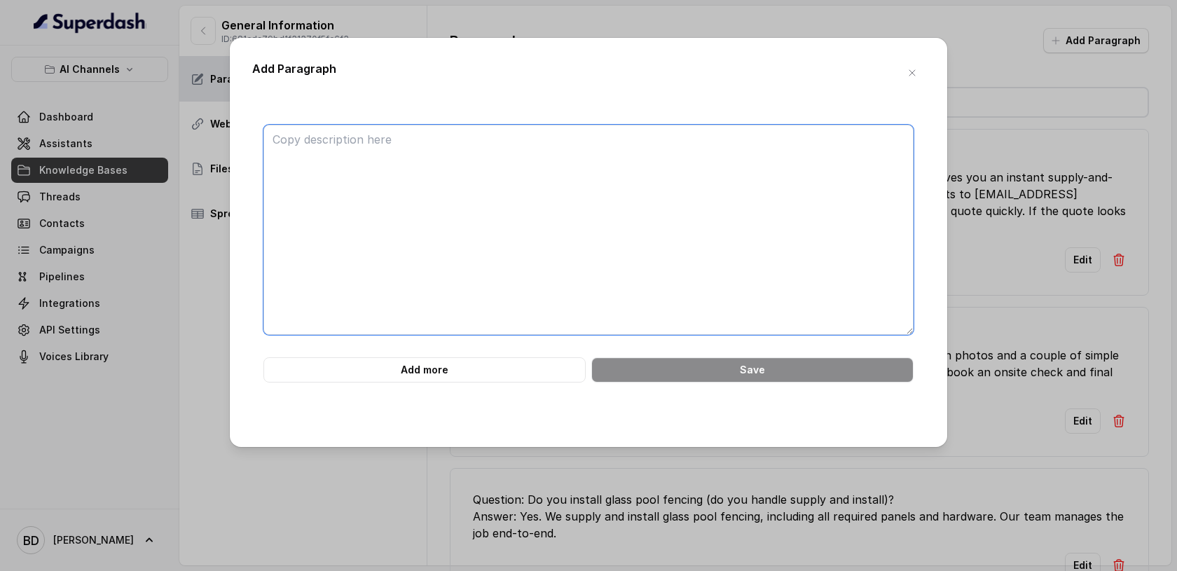
click at [520, 167] on textarea at bounding box center [588, 230] width 650 height 210
paste textarea "Question: Why don’t you do initial onsite quotes? Answer: Starting with photos,…"
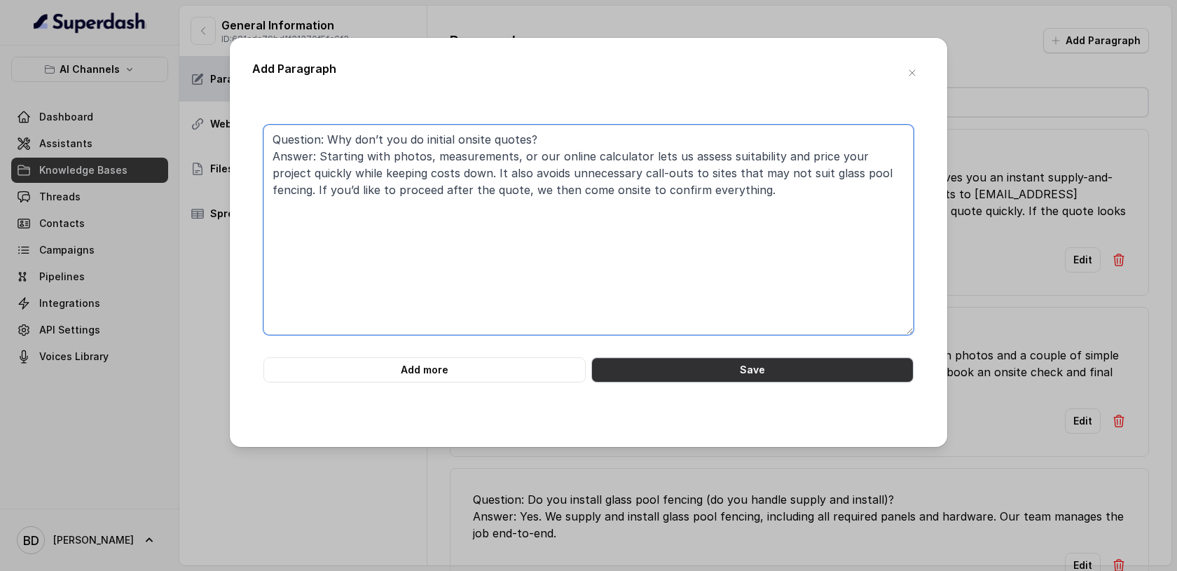
type textarea "Question: Why don’t you do initial onsite quotes? Answer: Starting with photos,…"
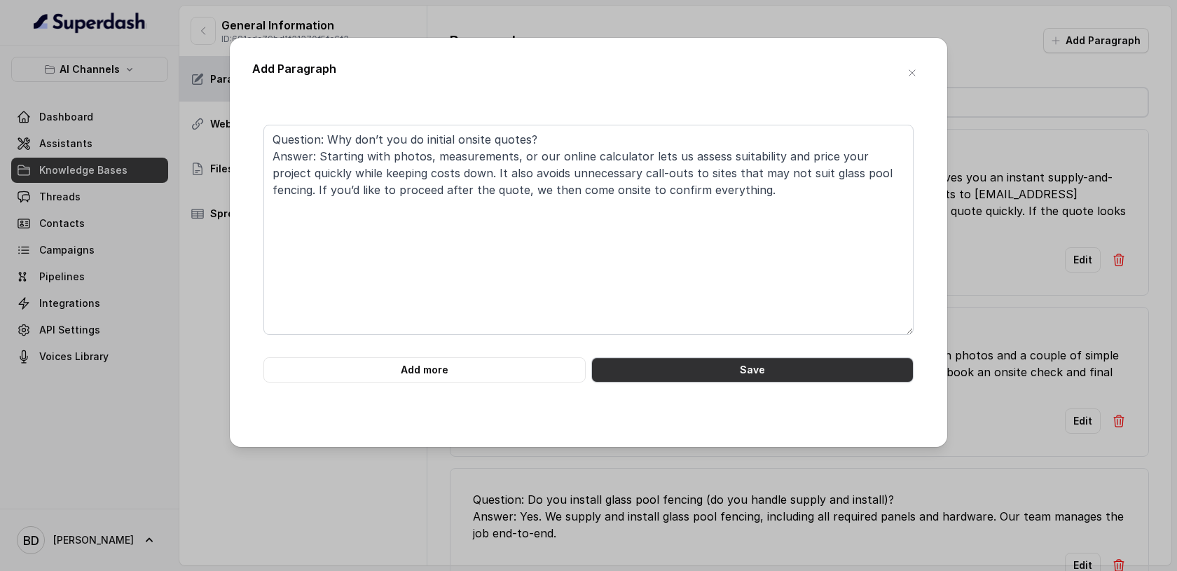
click at [801, 371] on button "Save" at bounding box center [752, 369] width 322 height 25
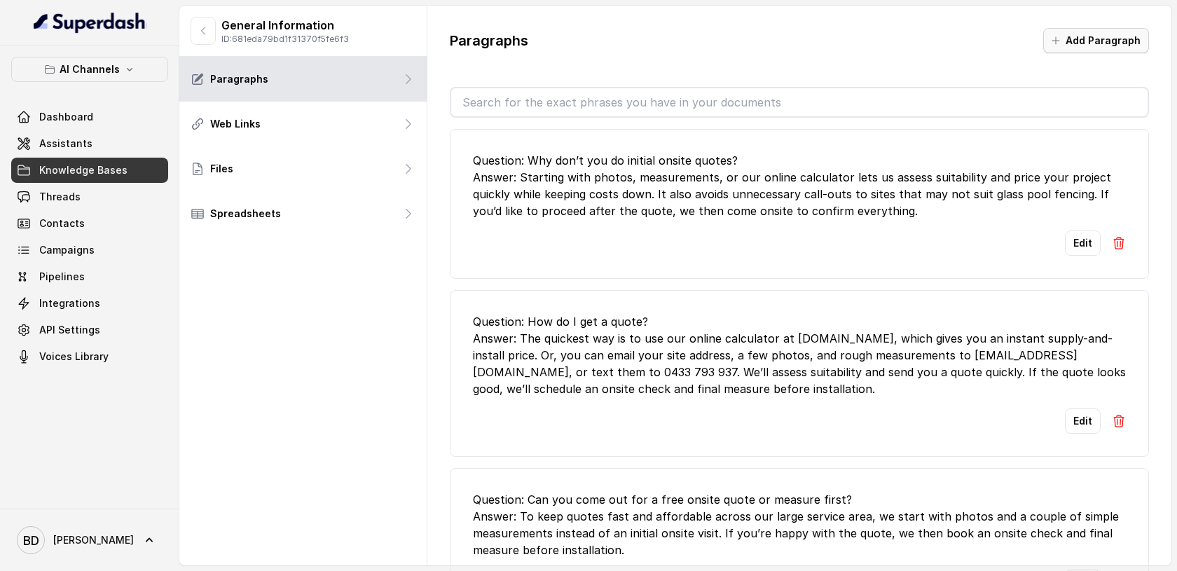
click at [1131, 34] on button "Add Paragraph" at bounding box center [1096, 40] width 106 height 25
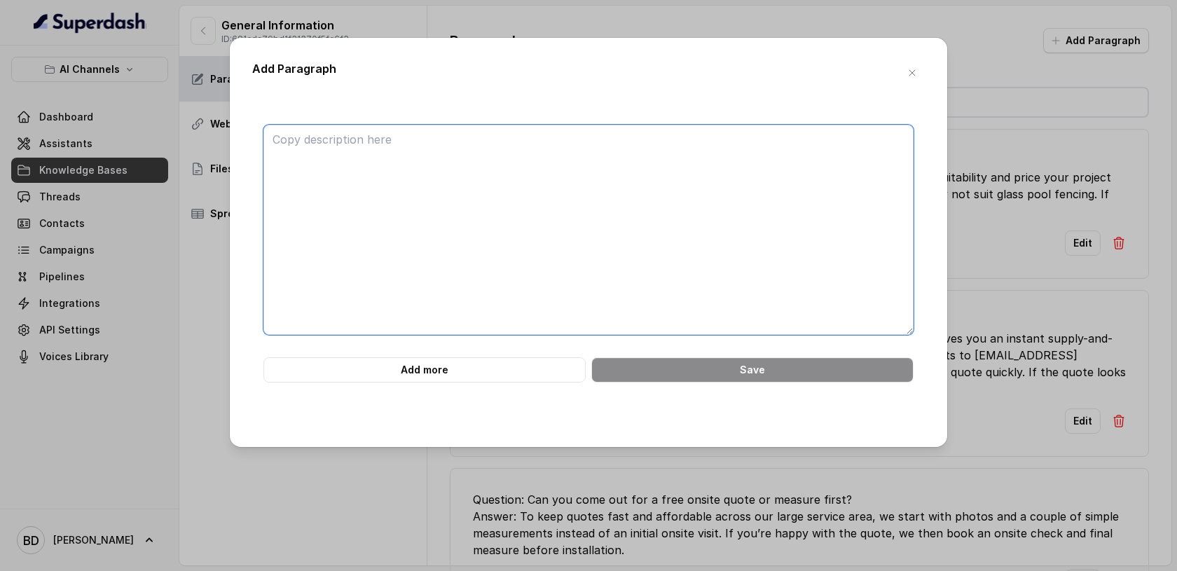
click at [518, 178] on textarea at bounding box center [588, 230] width 650 height 210
paste textarea "Question: What photos and measurements should I send? Answer: Please include: W…"
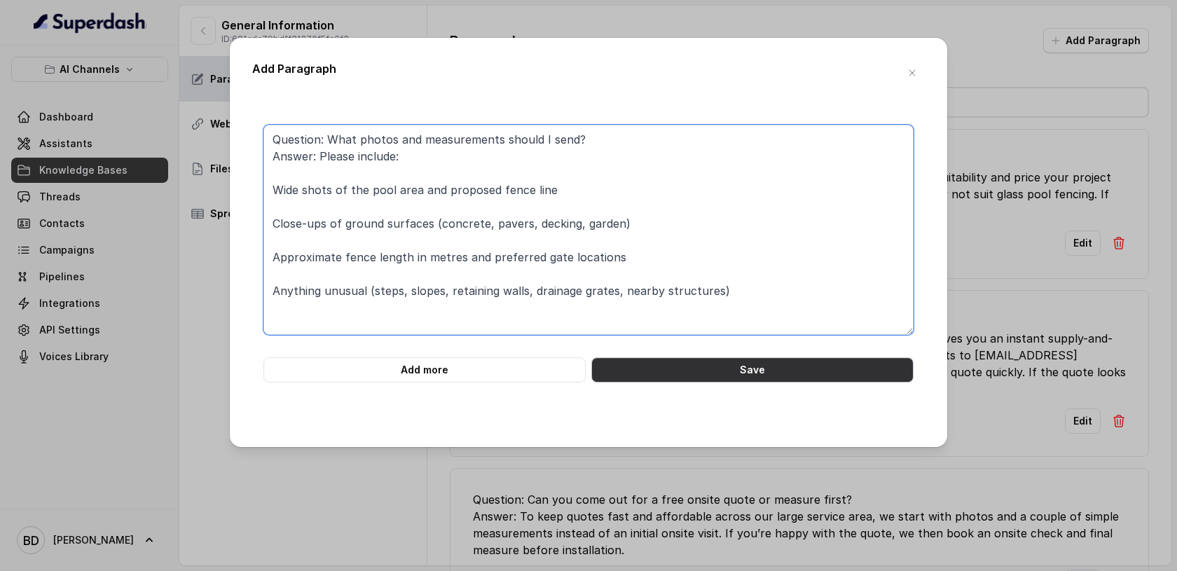
type textarea "Question: What photos and measurements should I send? Answer: Please include: W…"
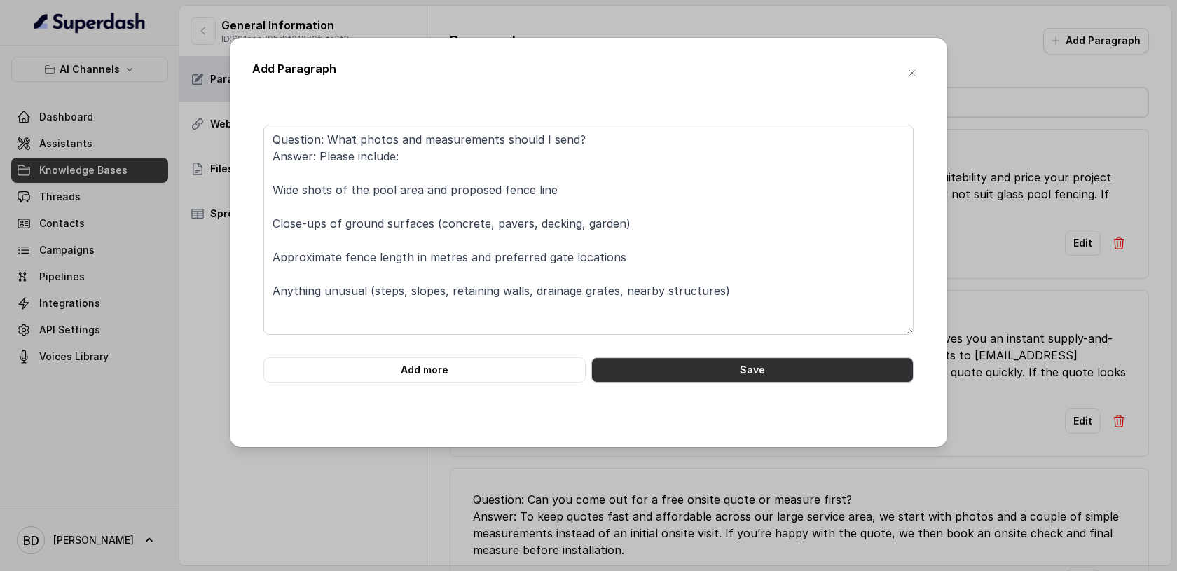
click at [726, 366] on button "Save" at bounding box center [752, 369] width 322 height 25
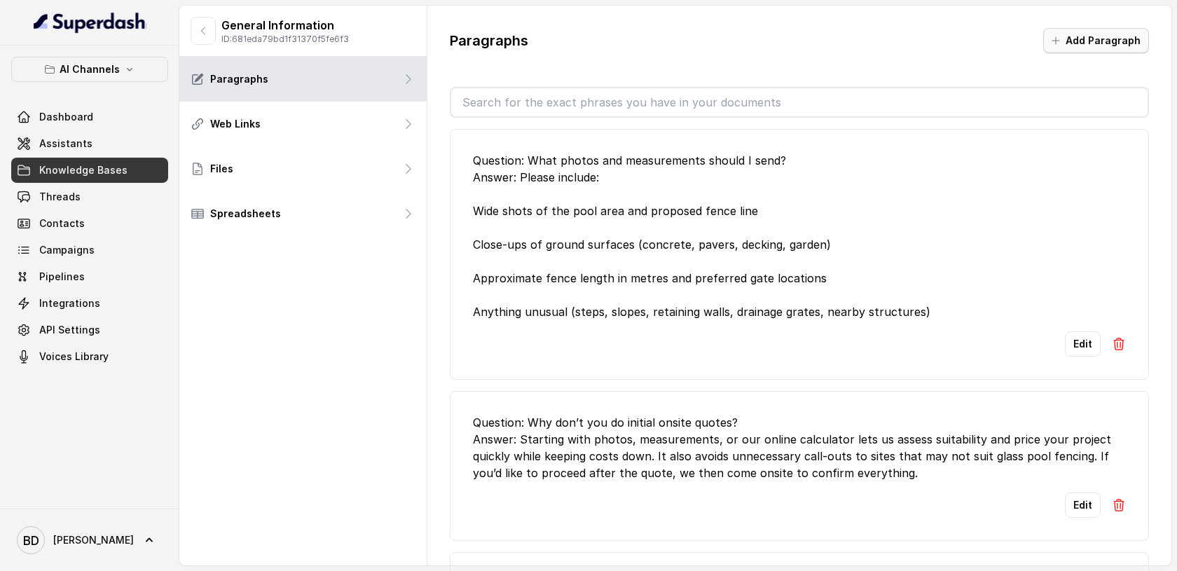
click at [1075, 41] on button "Add Paragraph" at bounding box center [1096, 40] width 106 height 25
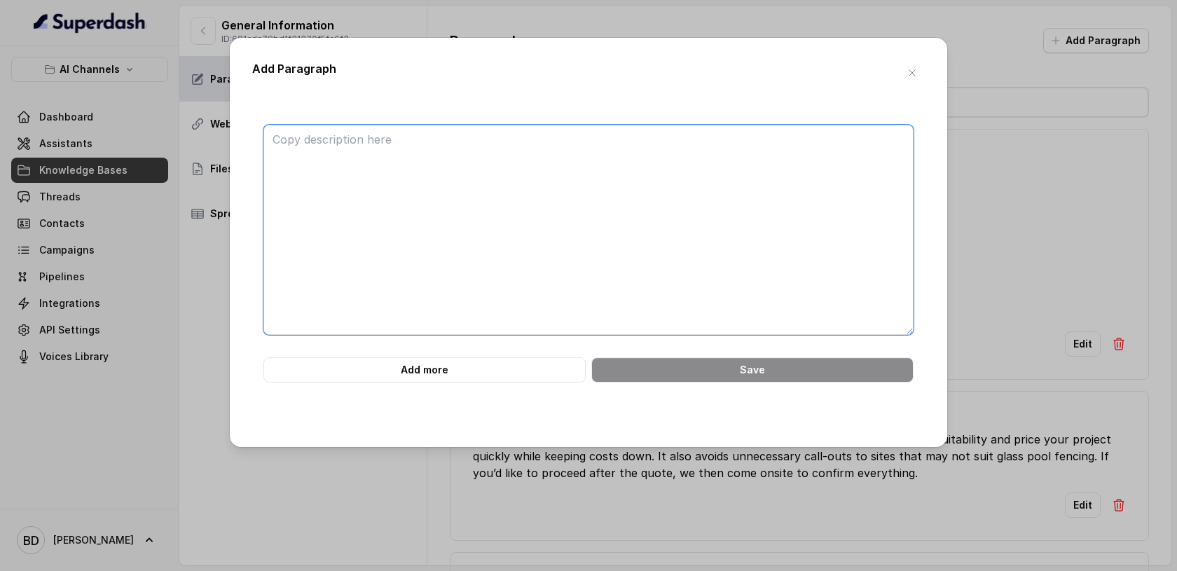
click at [577, 178] on textarea at bounding box center [588, 230] width 650 height 210
paste textarea "Question: What happens after I send photos and measurements? Answer: We review …"
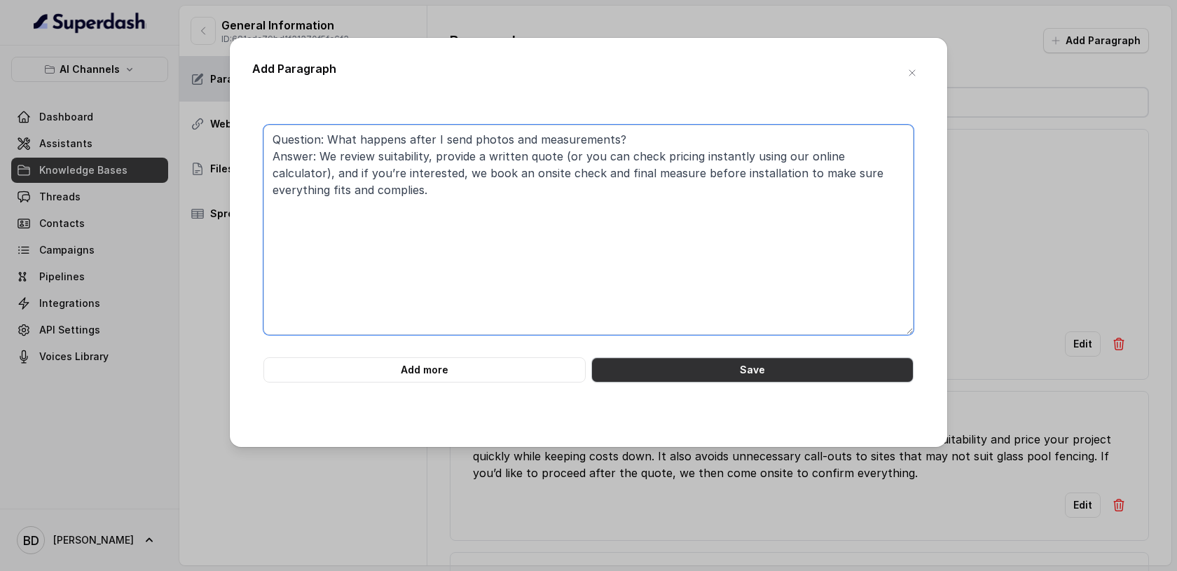
type textarea "Question: What happens after I send photos and measurements? Answer: We review …"
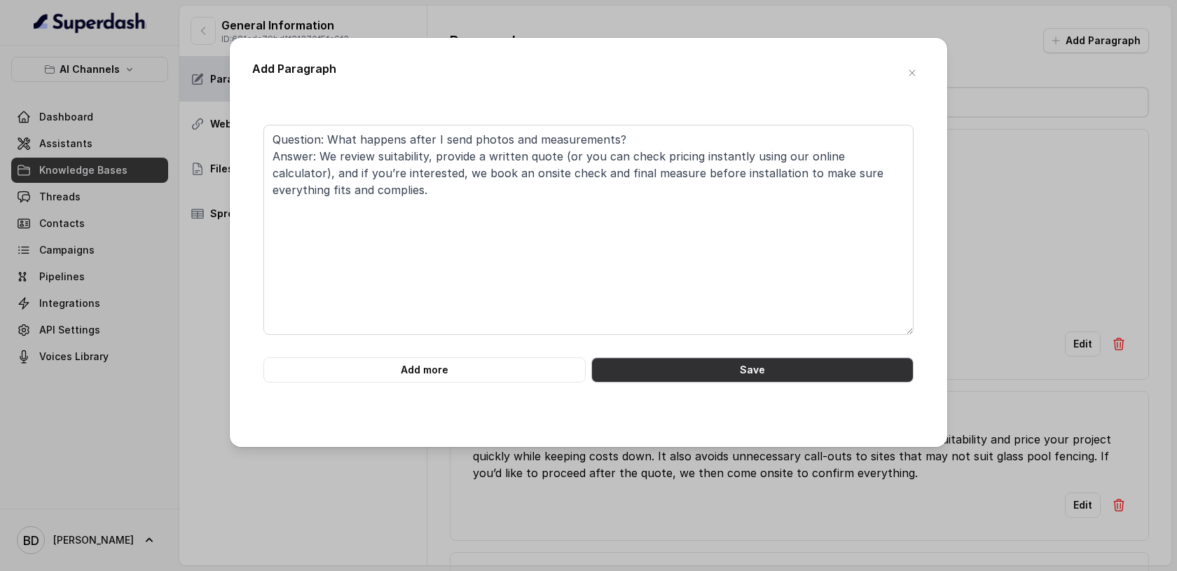
click at [755, 368] on button "Save" at bounding box center [752, 369] width 322 height 25
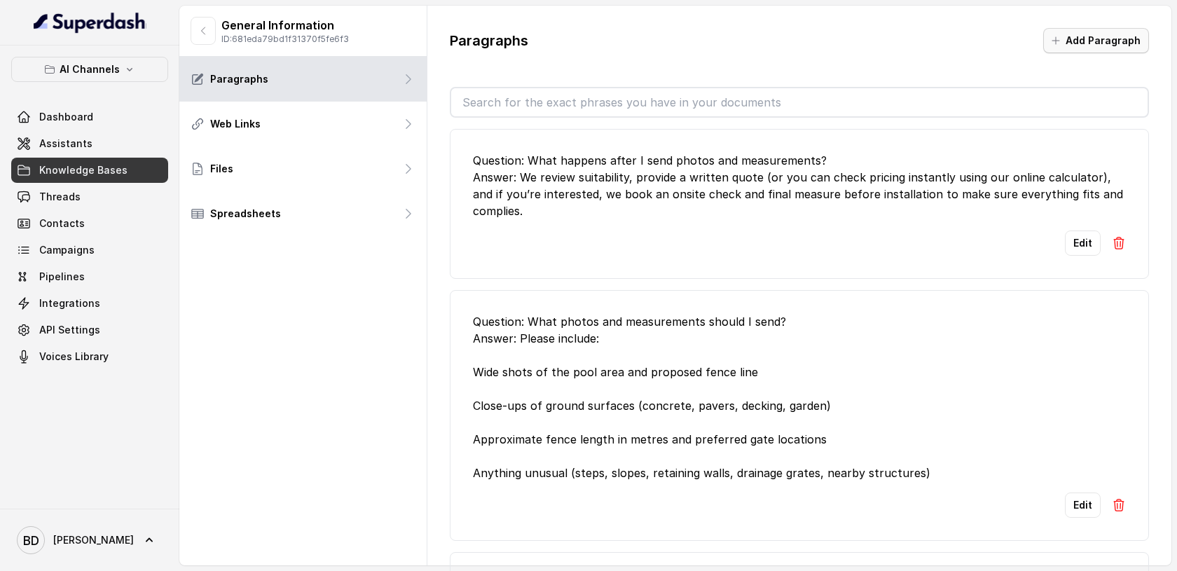
click at [1080, 41] on button "Add Paragraph" at bounding box center [1096, 40] width 106 height 25
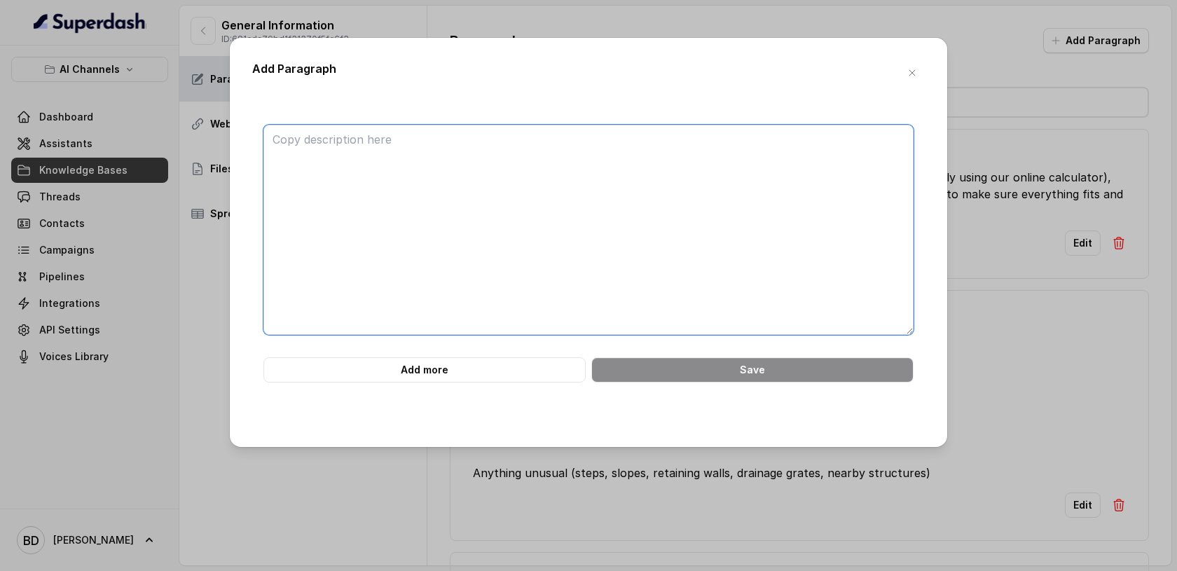
click at [534, 179] on textarea at bounding box center [588, 230] width 650 height 210
paste textarea "Question: What areas do you service? Answer: We cover a large and growing servi…"
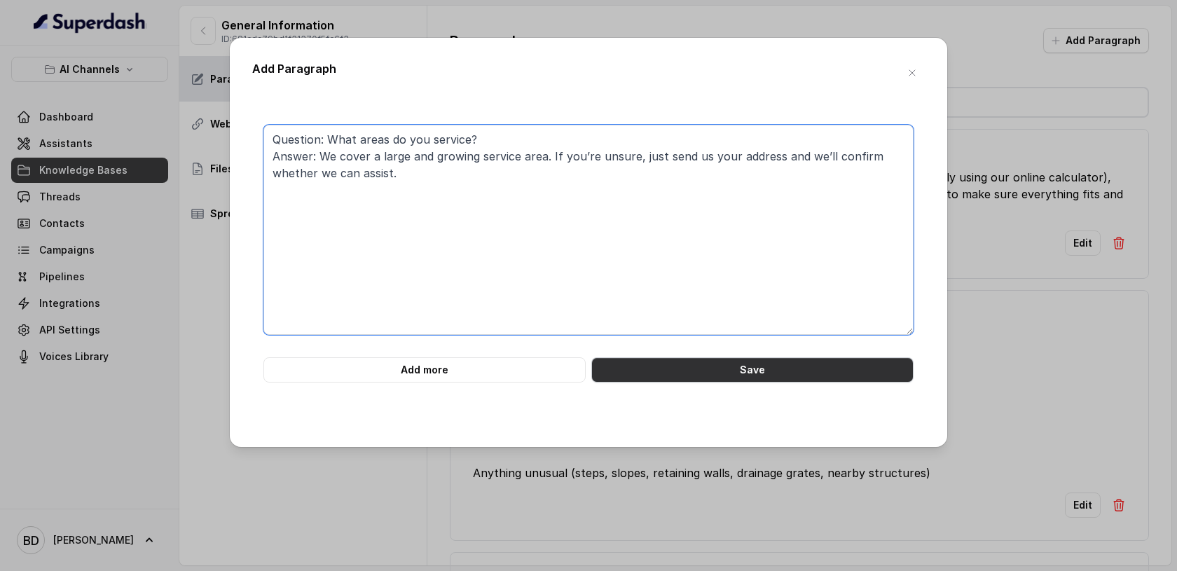
type textarea "Question: What areas do you service? Answer: We cover a large and growing servi…"
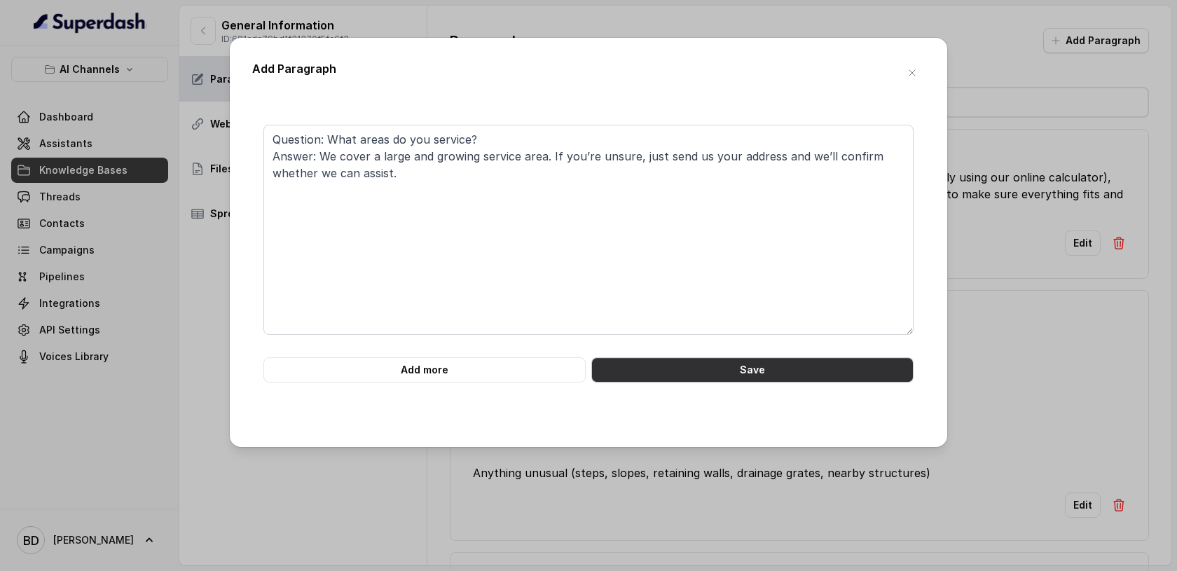
click at [773, 369] on button "Save" at bounding box center [752, 369] width 322 height 25
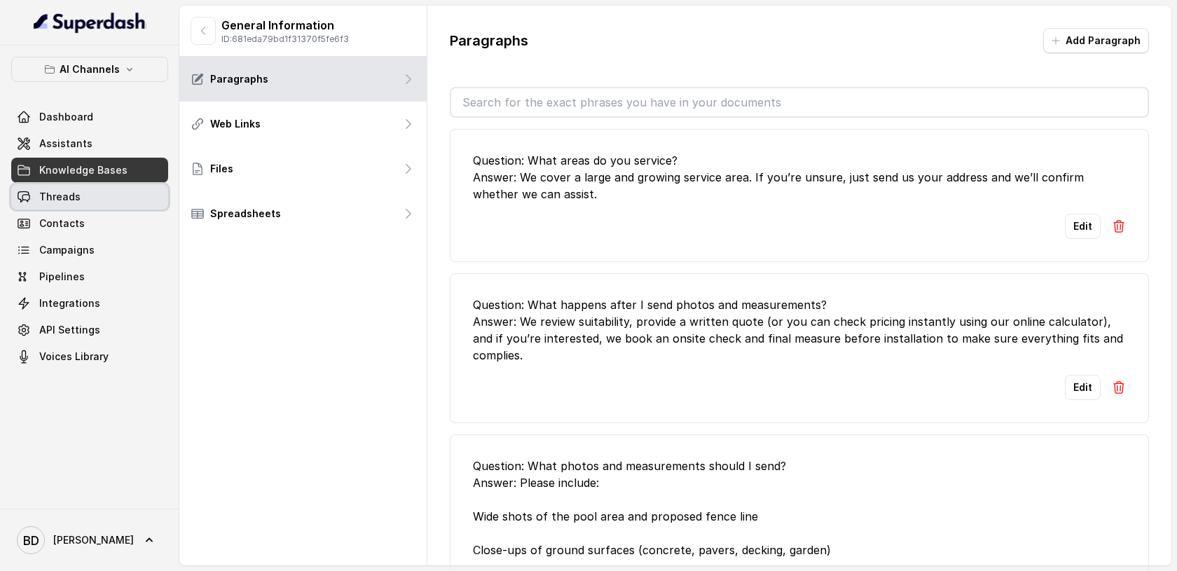
click at [72, 189] on link "Threads" at bounding box center [89, 196] width 157 height 25
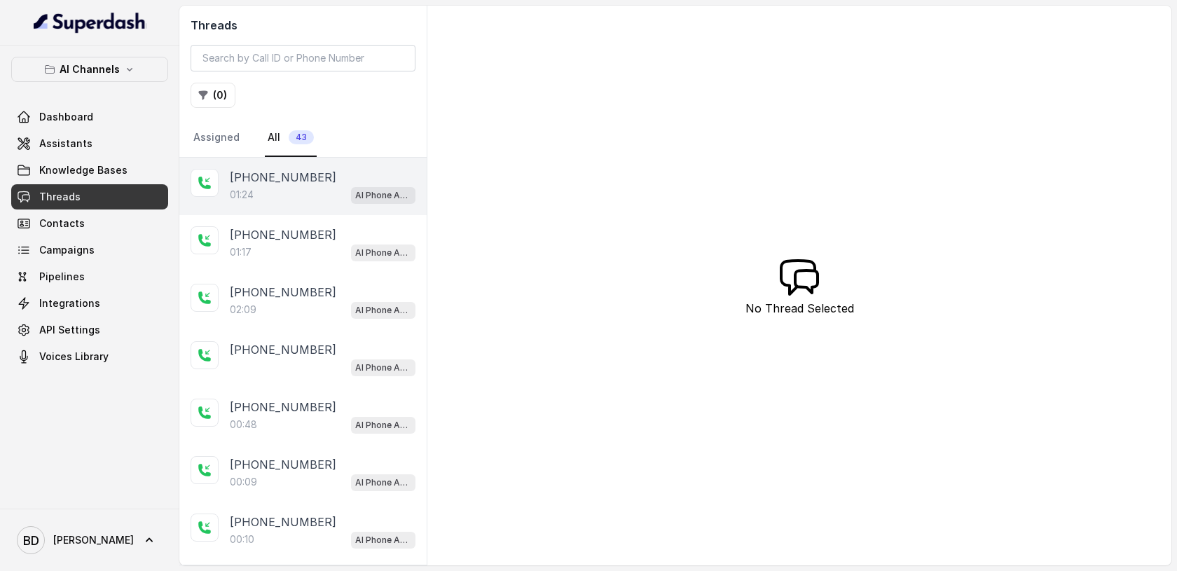
click at [254, 174] on p "[PHONE_NUMBER]" at bounding box center [283, 177] width 106 height 17
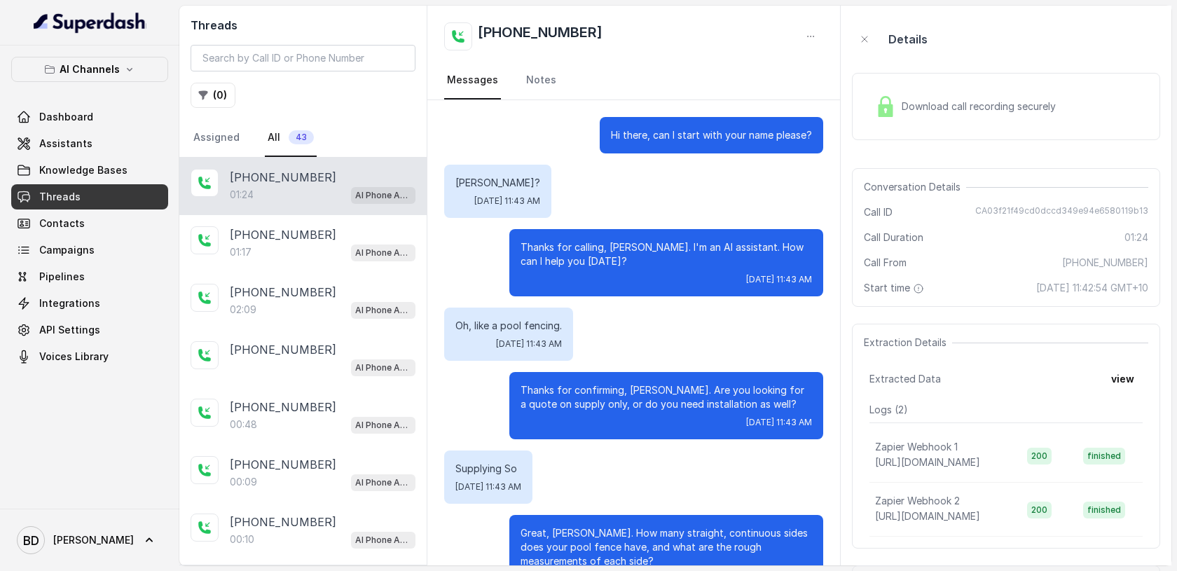
click at [897, 110] on div "Download call recording securely" at bounding box center [965, 106] width 192 height 32
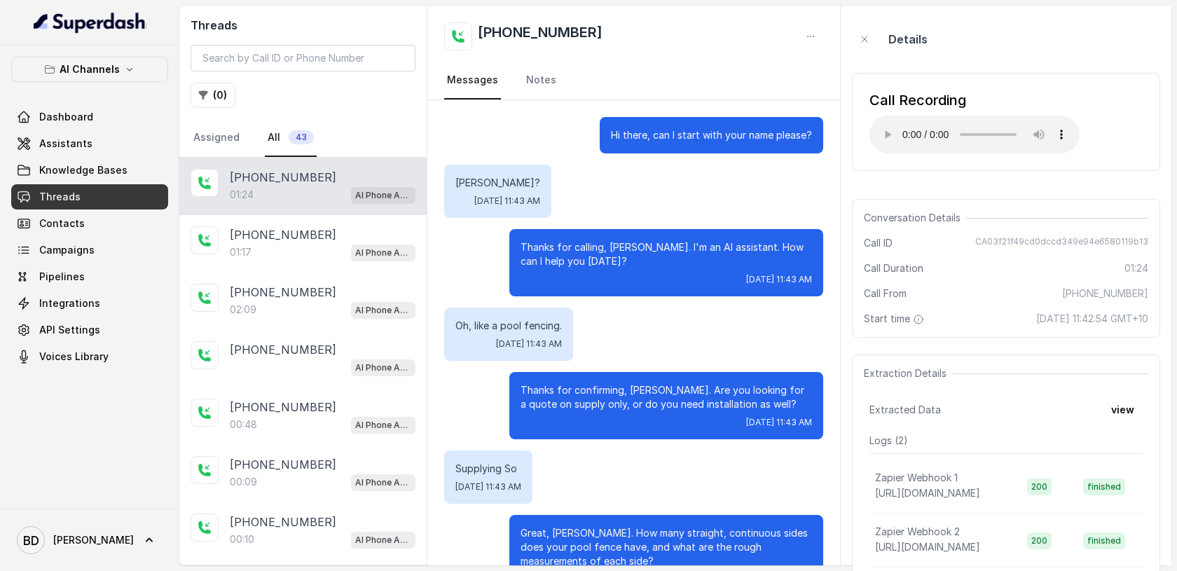
click at [855, 351] on div "Details Call Recording Your browser does not support the audio element. Convers…" at bounding box center [1006, 341] width 308 height 648
